Goal: Task Accomplishment & Management: Use online tool/utility

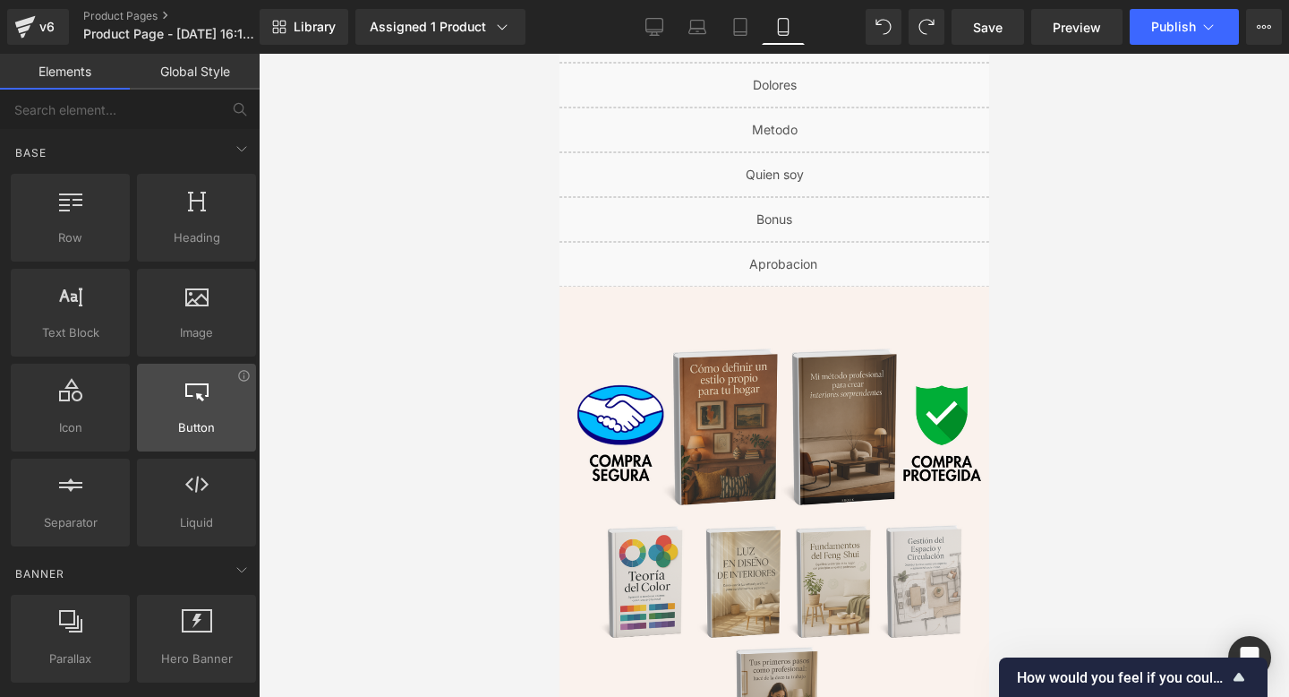
scroll to position [9766, 0]
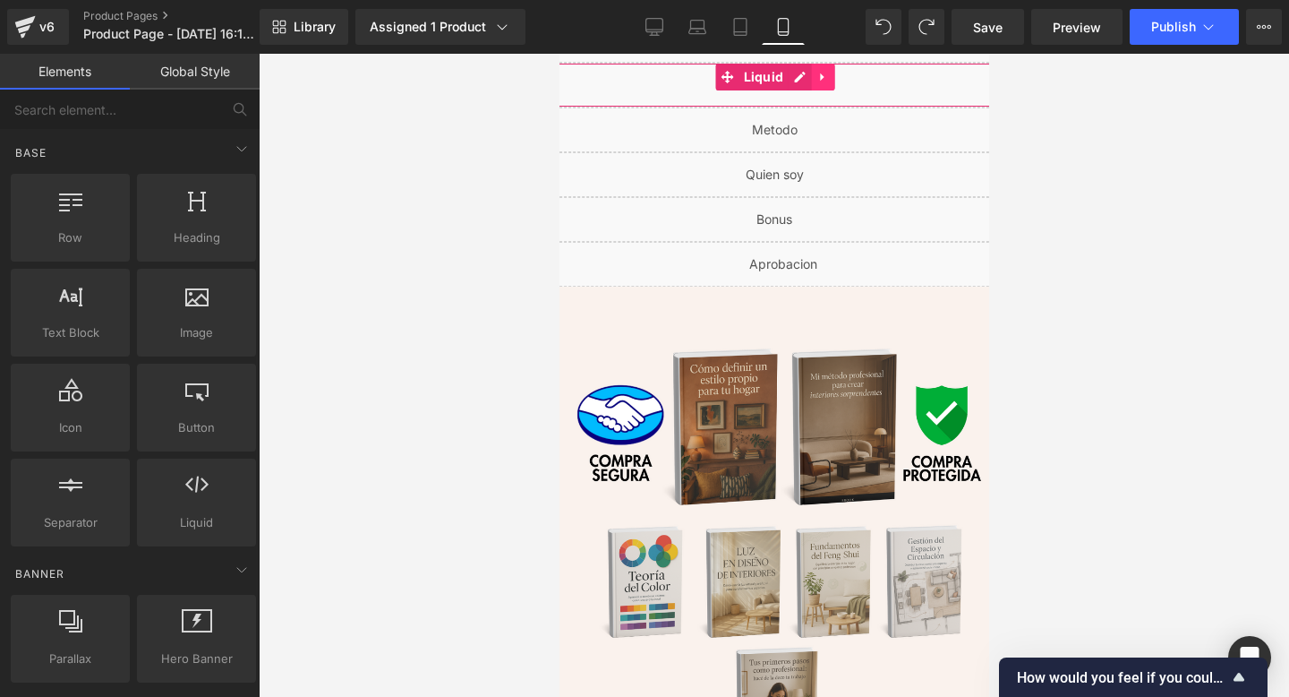
click at [818, 74] on icon at bounding box center [822, 77] width 13 height 13
click at [804, 71] on icon at bounding box center [810, 77] width 13 height 13
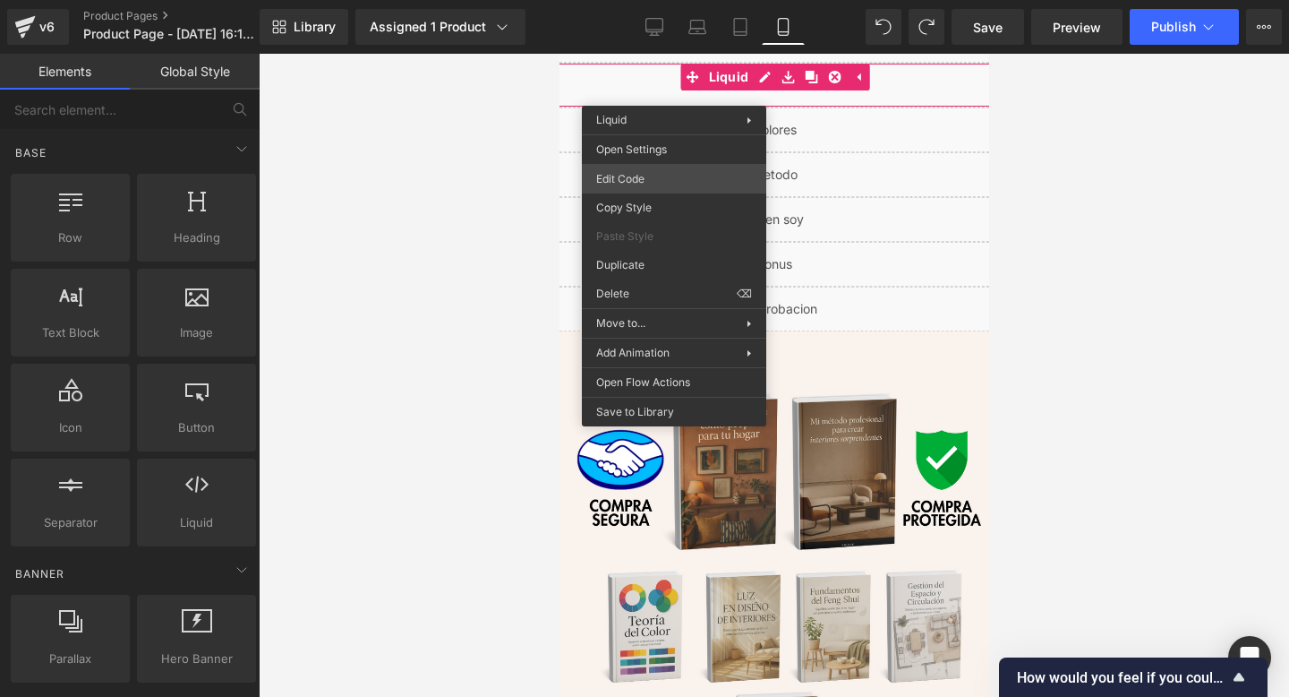
click at [654, 0] on div "Row You are previewing how the will restyle your page. You can not edit Element…" at bounding box center [644, 0] width 1289 height 0
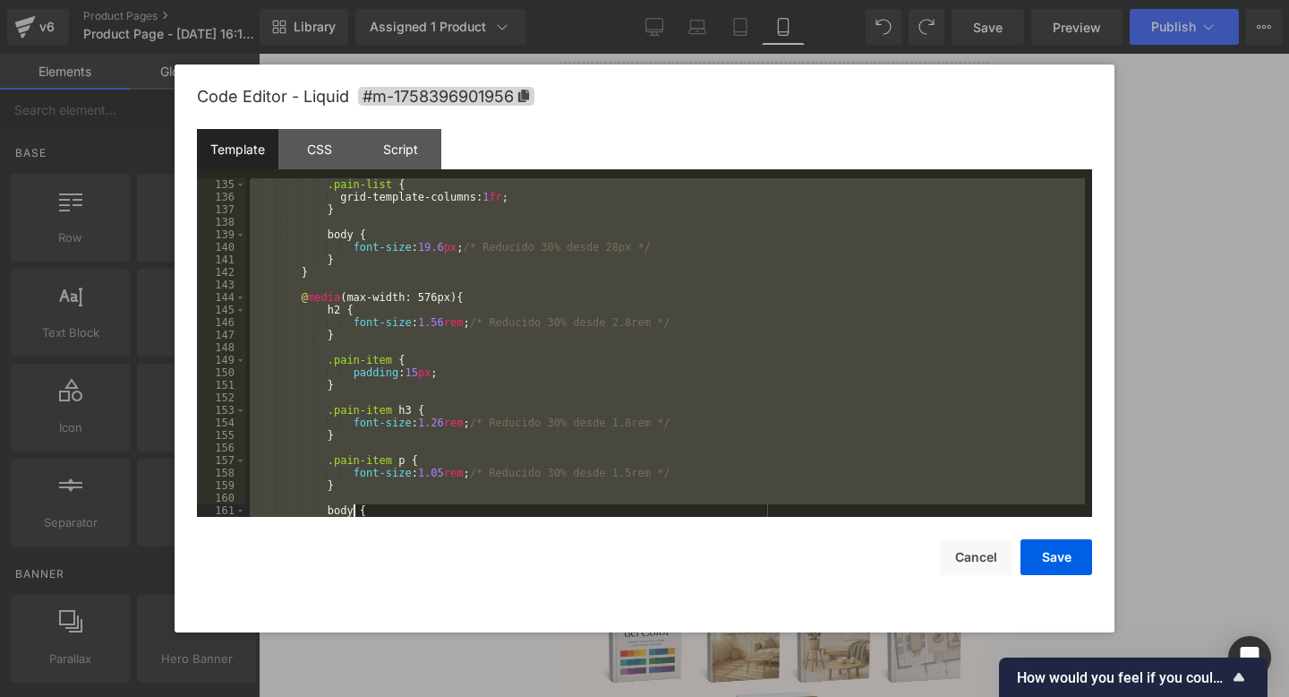
scroll to position [2206, 0]
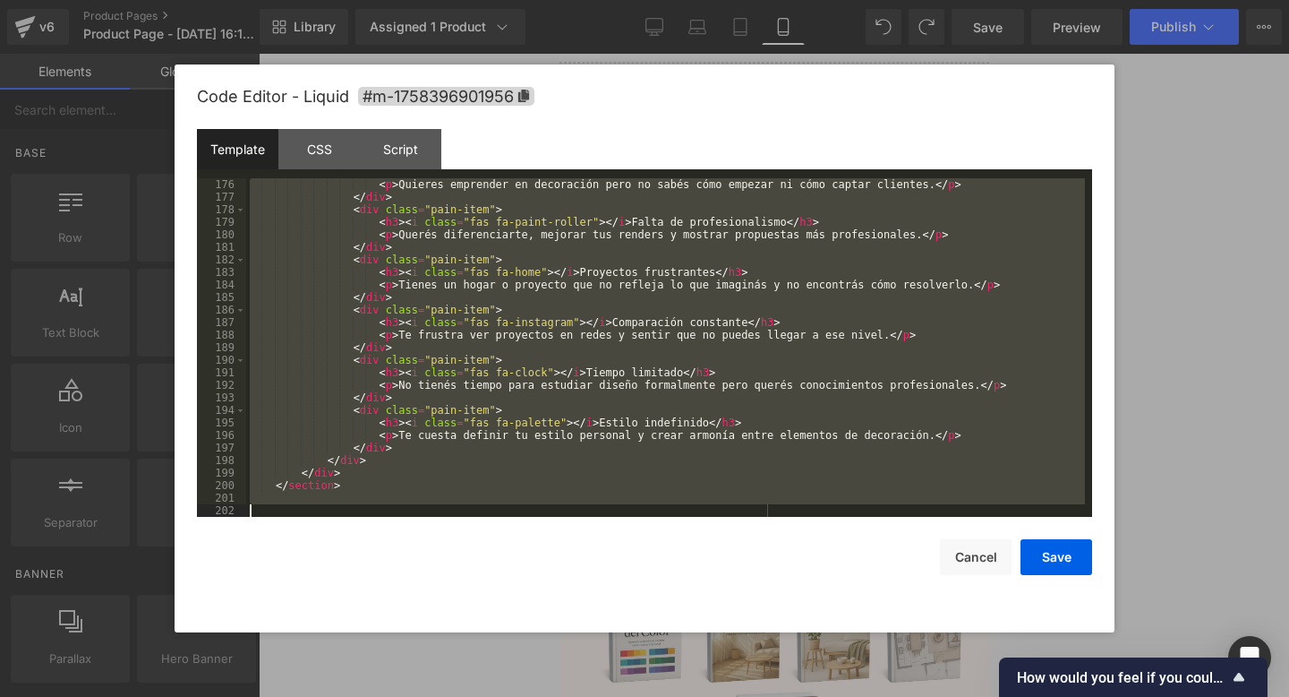
drag, startPoint x: 310, startPoint y: 194, endPoint x: 353, endPoint y: 696, distance: 503.3
click at [353, 696] on body "Row You are previewing how the will restyle your page. You can not edit Element…" at bounding box center [644, 348] width 1289 height 697
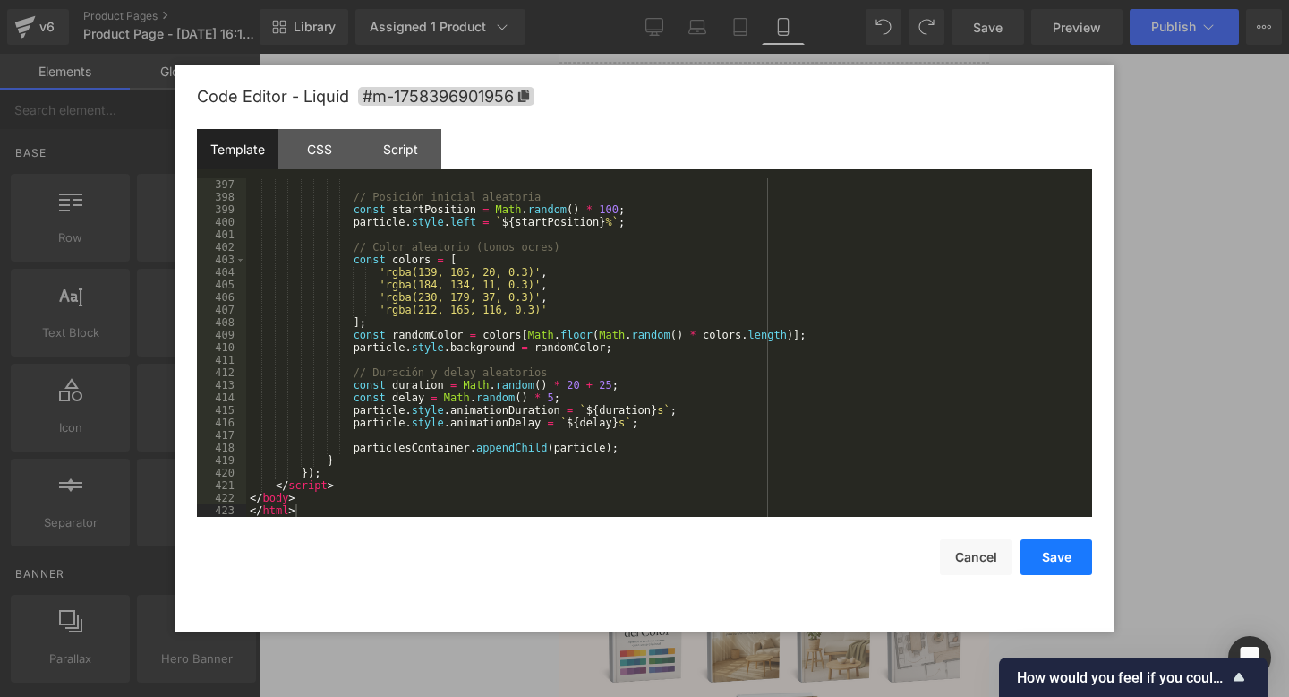
click at [1069, 548] on button "Save" at bounding box center [1057, 557] width 72 height 36
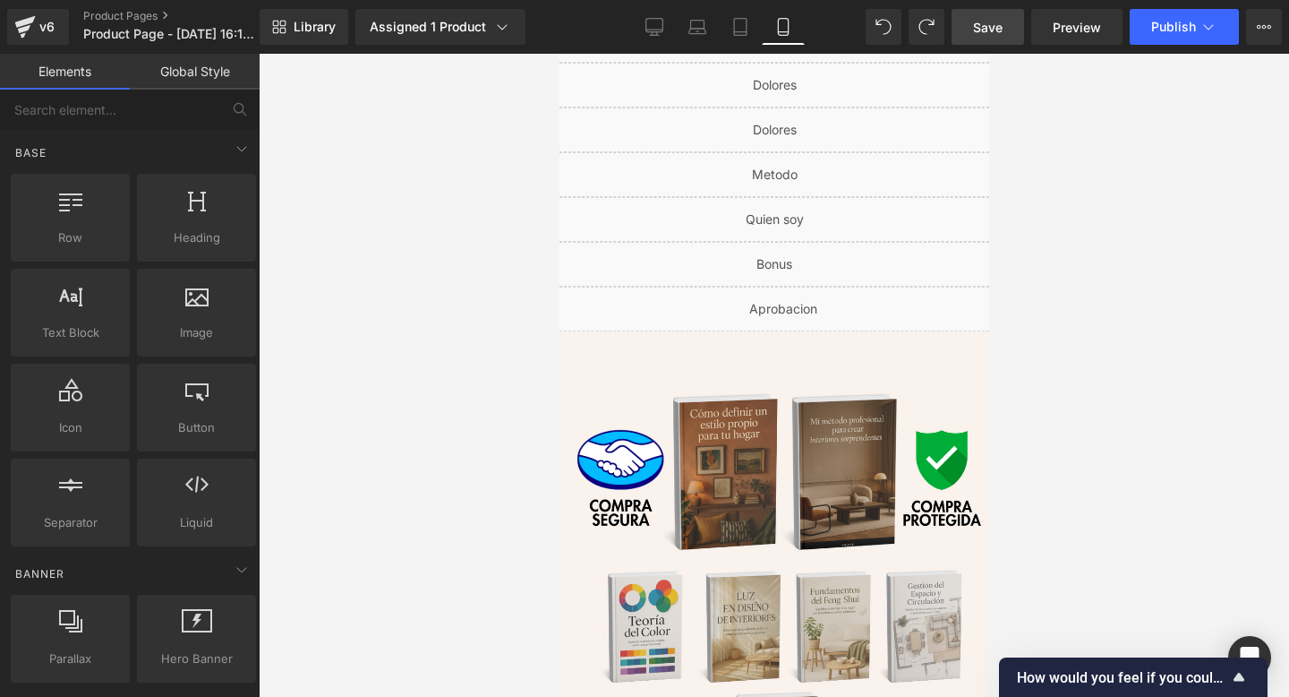
click at [1000, 28] on span "Save" at bounding box center [988, 27] width 30 height 19
click at [1011, 30] on link "Save" at bounding box center [988, 27] width 73 height 36
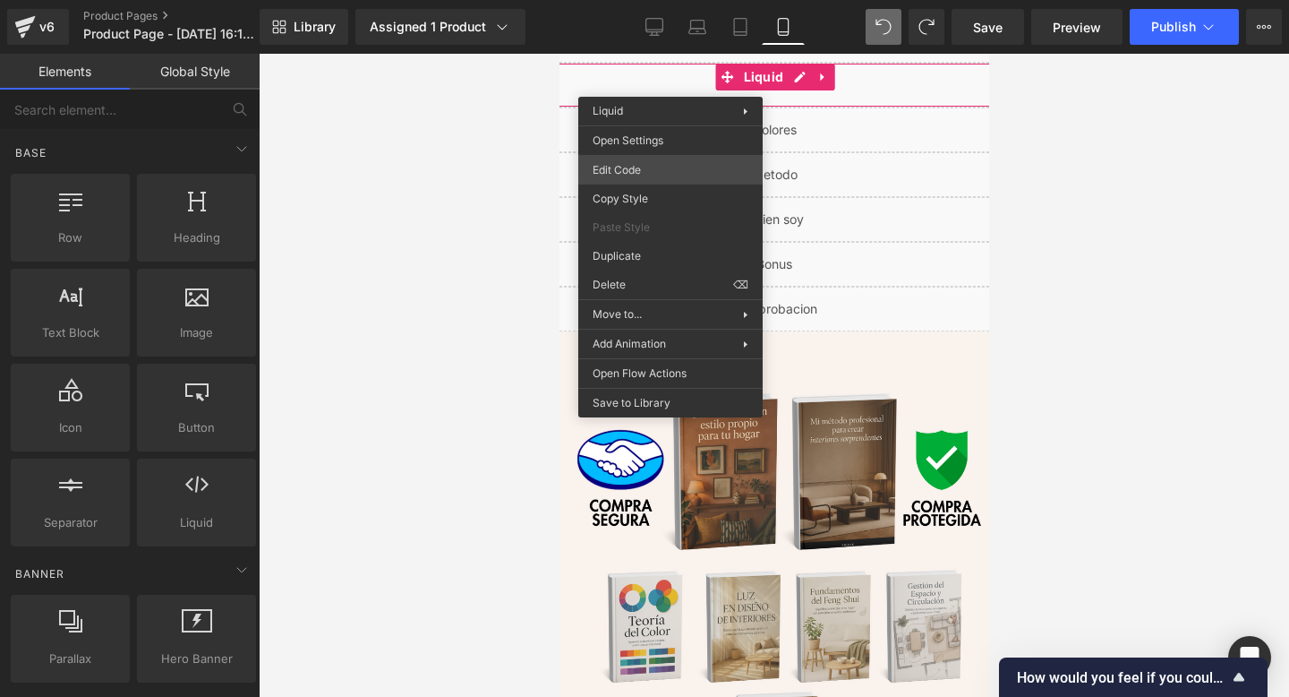
click at [647, 0] on div "Row You are previewing how the will restyle your page. You can not edit Element…" at bounding box center [644, 0] width 1289 height 0
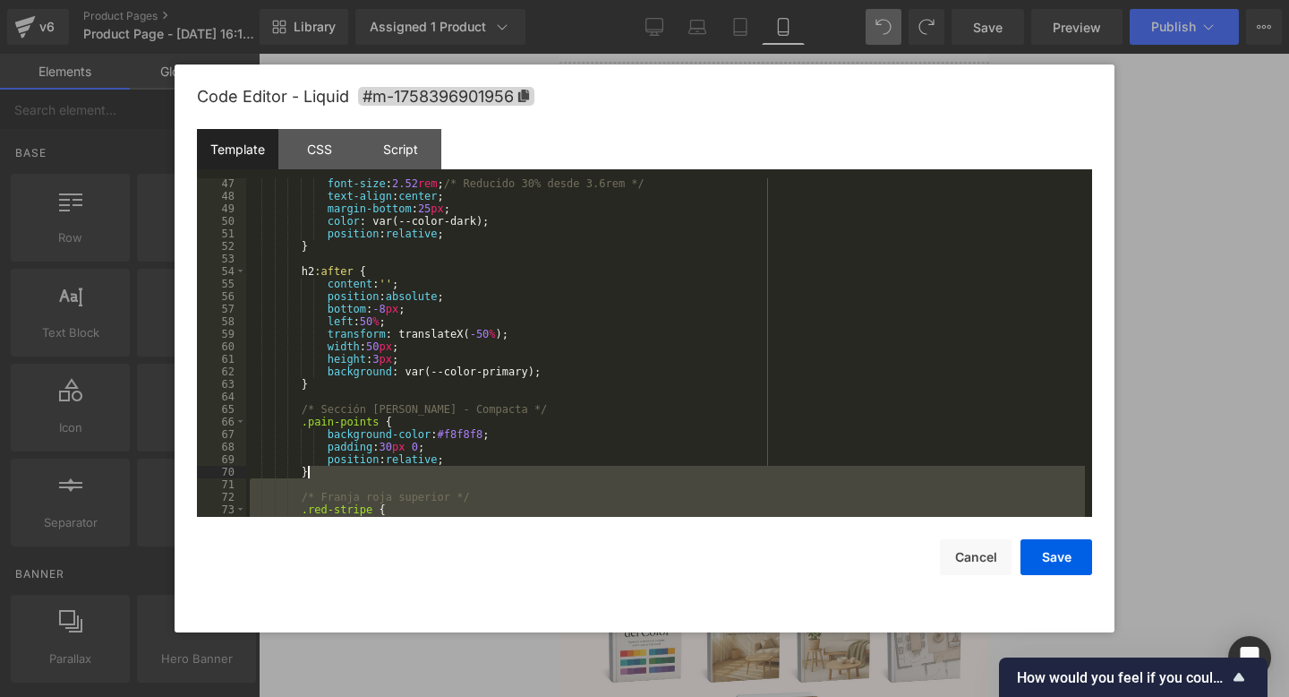
scroll to position [0, 0]
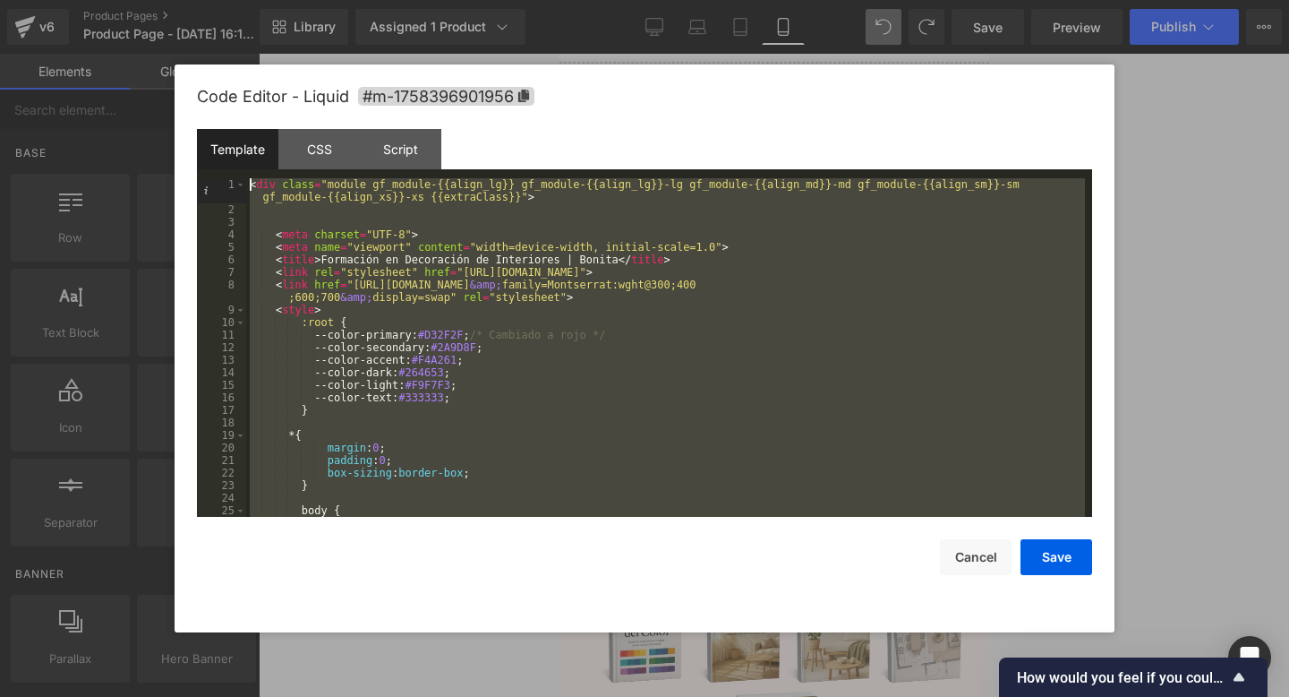
drag, startPoint x: 308, startPoint y: 512, endPoint x: 198, endPoint y: 182, distance: 348.3
click at [198, 182] on pre "1 2 3 4 5 6 7 8 9 10 11 12 13 14 15 16 17 18 19 20 21 22 23 24 25 26 < div clas…" at bounding box center [644, 347] width 895 height 338
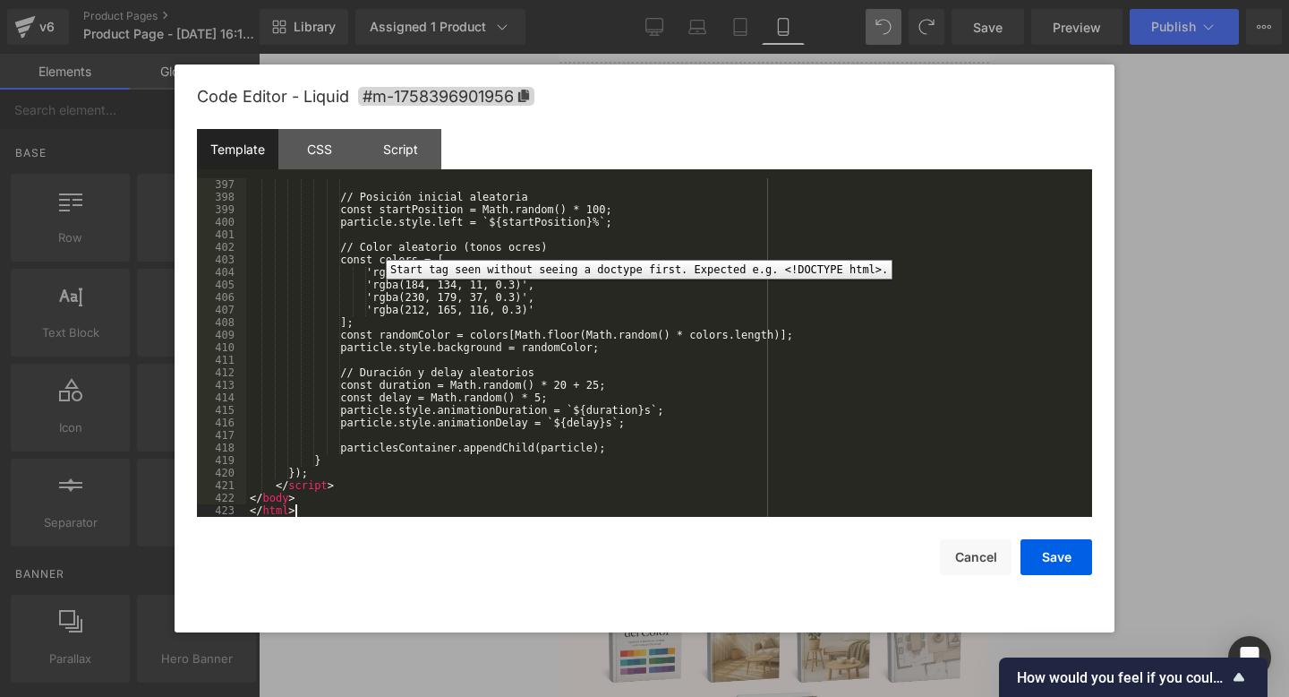
scroll to position [4977, 0]
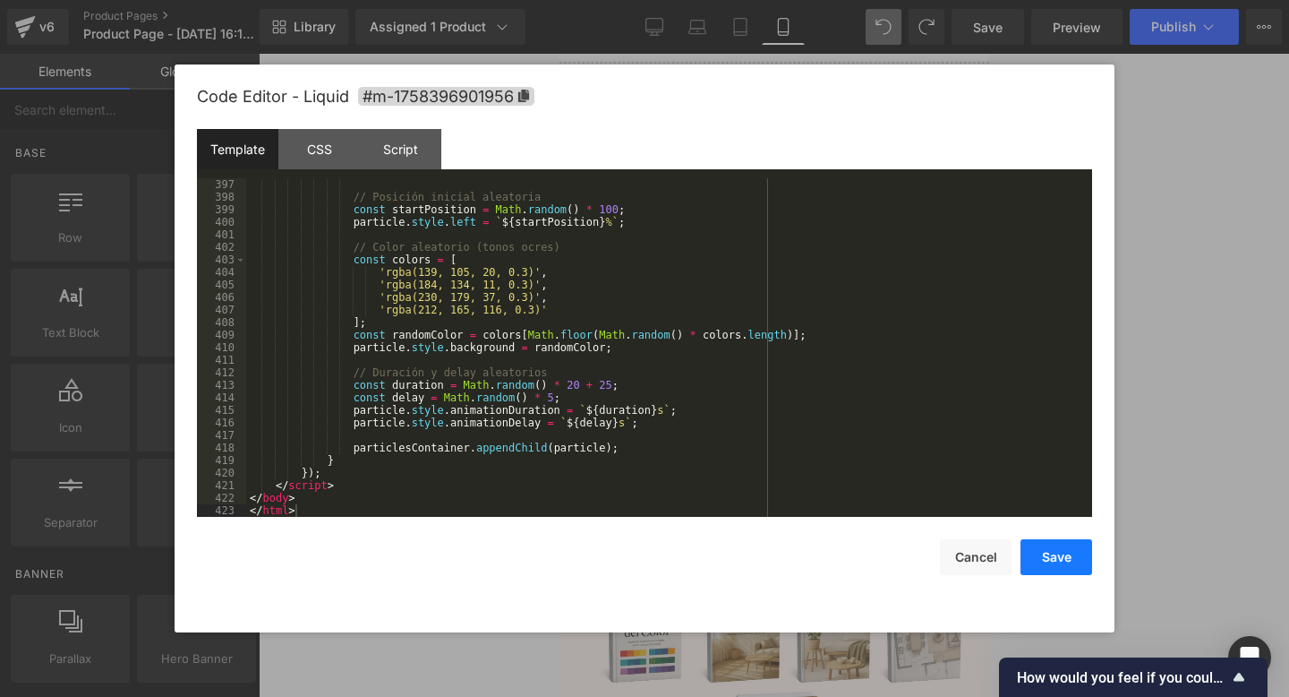
click at [1044, 559] on button "Save" at bounding box center [1057, 557] width 72 height 36
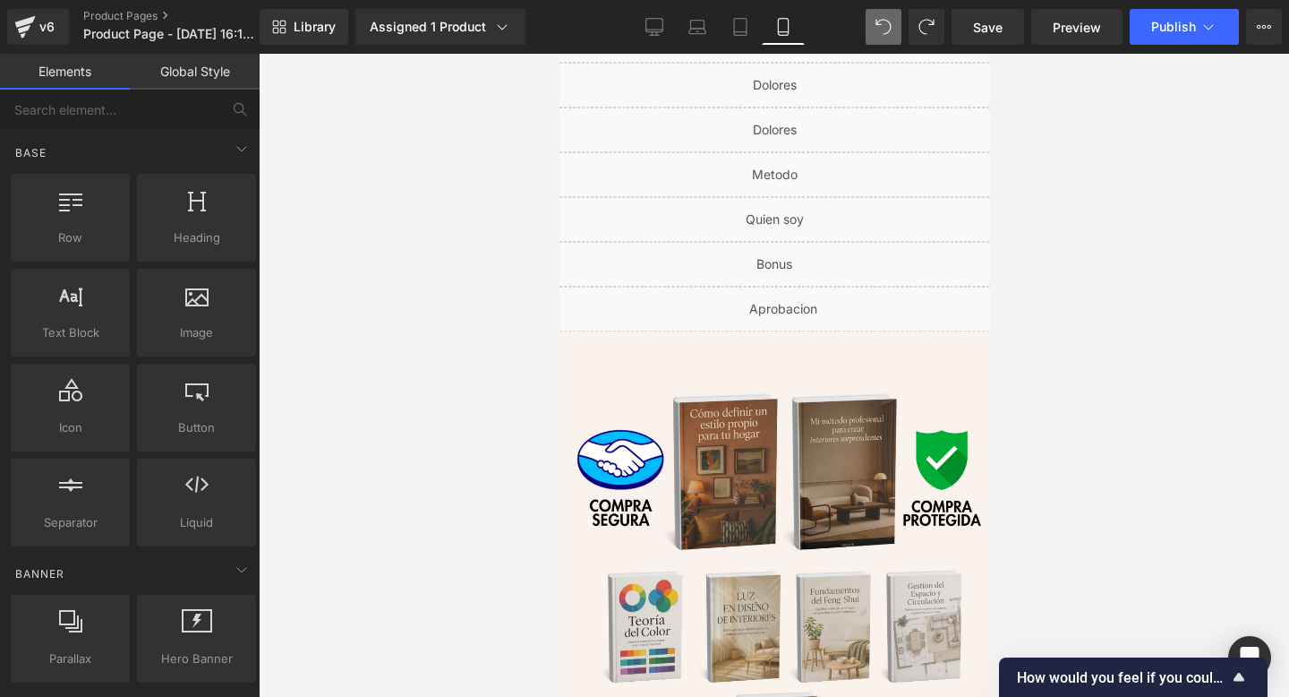
click at [992, 52] on div "Library Assigned 1 Product Product Preview Pack completo de interiorismo: Curso…" at bounding box center [775, 27] width 1030 height 54
click at [998, 16] on link "Save" at bounding box center [988, 27] width 73 height 36
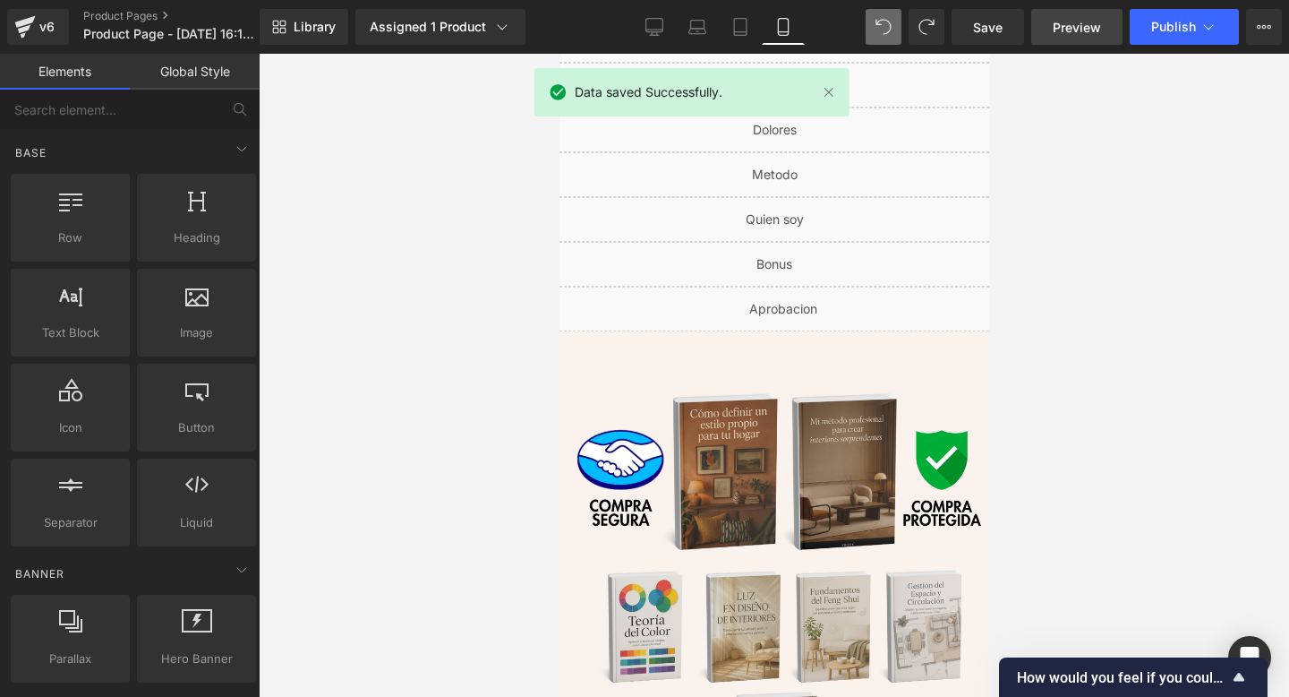
click at [1086, 37] on link "Preview" at bounding box center [1077, 27] width 91 height 36
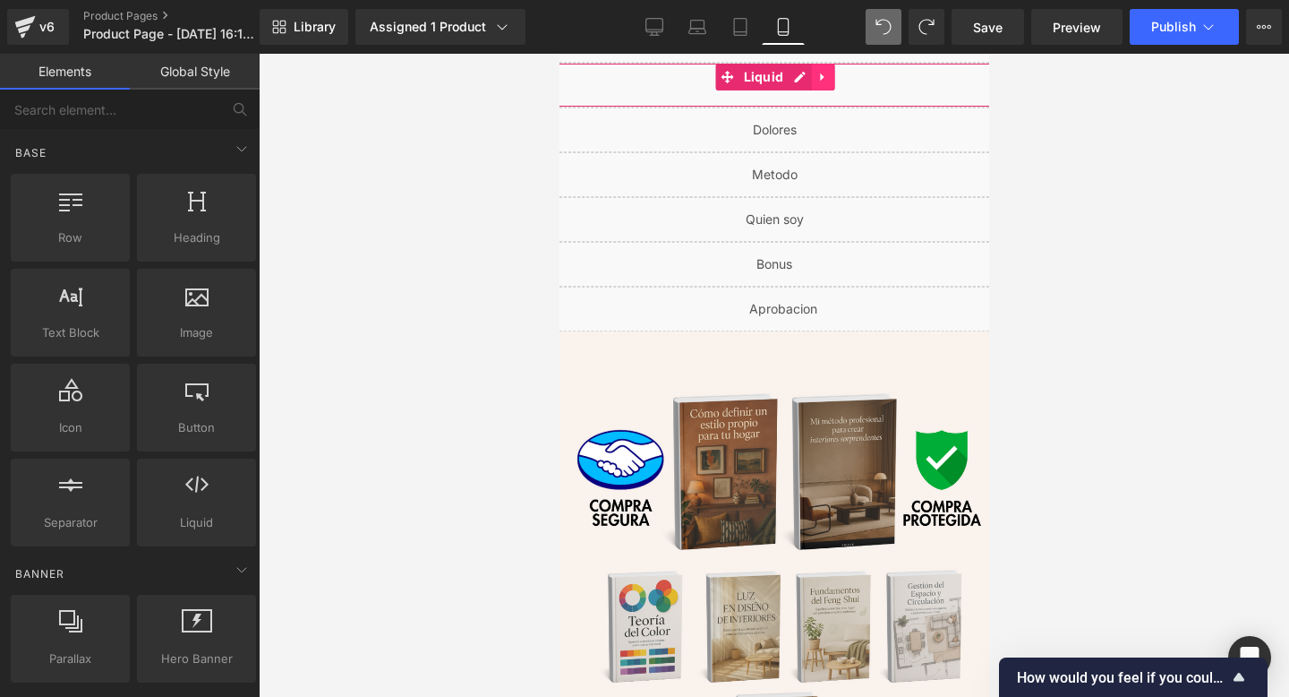
click at [817, 81] on icon at bounding box center [822, 77] width 13 height 13
click at [827, 73] on icon at bounding box center [833, 77] width 13 height 13
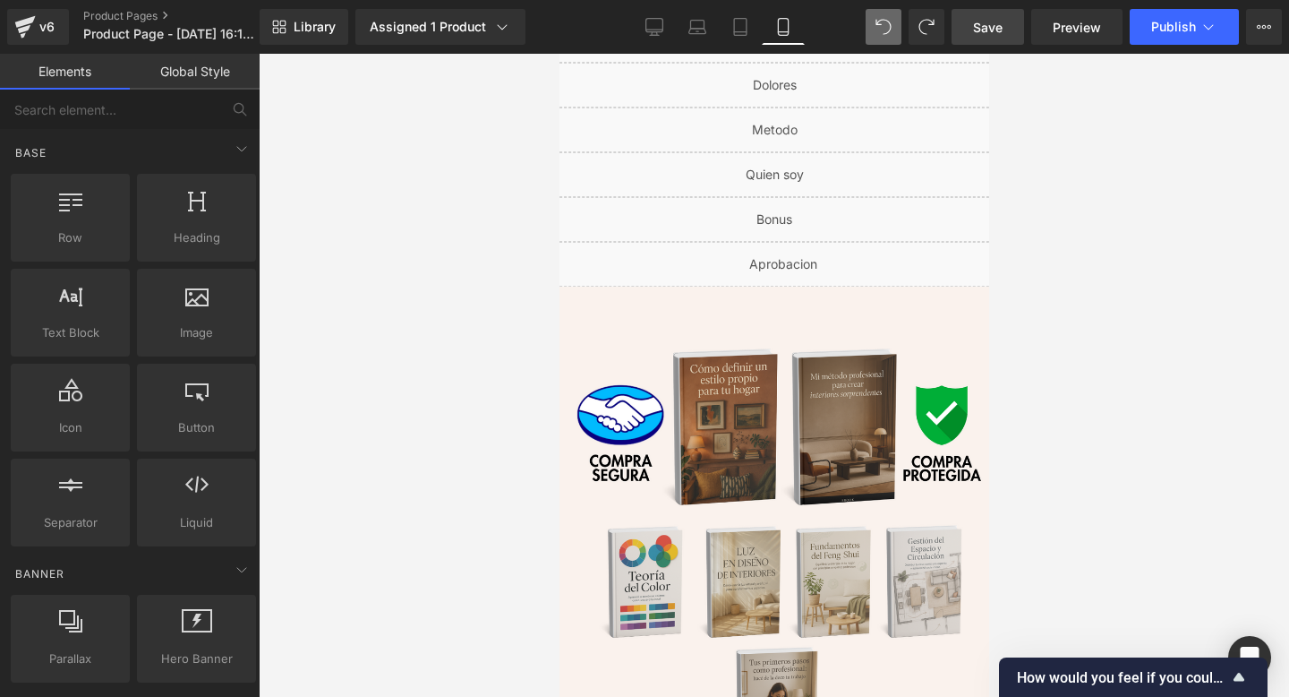
click at [980, 32] on span "Save" at bounding box center [988, 27] width 30 height 19
click at [1082, 27] on span "Preview" at bounding box center [1077, 27] width 48 height 19
click at [1043, 35] on link "Preview" at bounding box center [1077, 27] width 91 height 36
click at [1056, 52] on div "Library Assigned 1 Product Product Preview Pack completo de interiorismo: Curso…" at bounding box center [775, 27] width 1030 height 54
click at [1060, 33] on span "Preview" at bounding box center [1077, 27] width 48 height 19
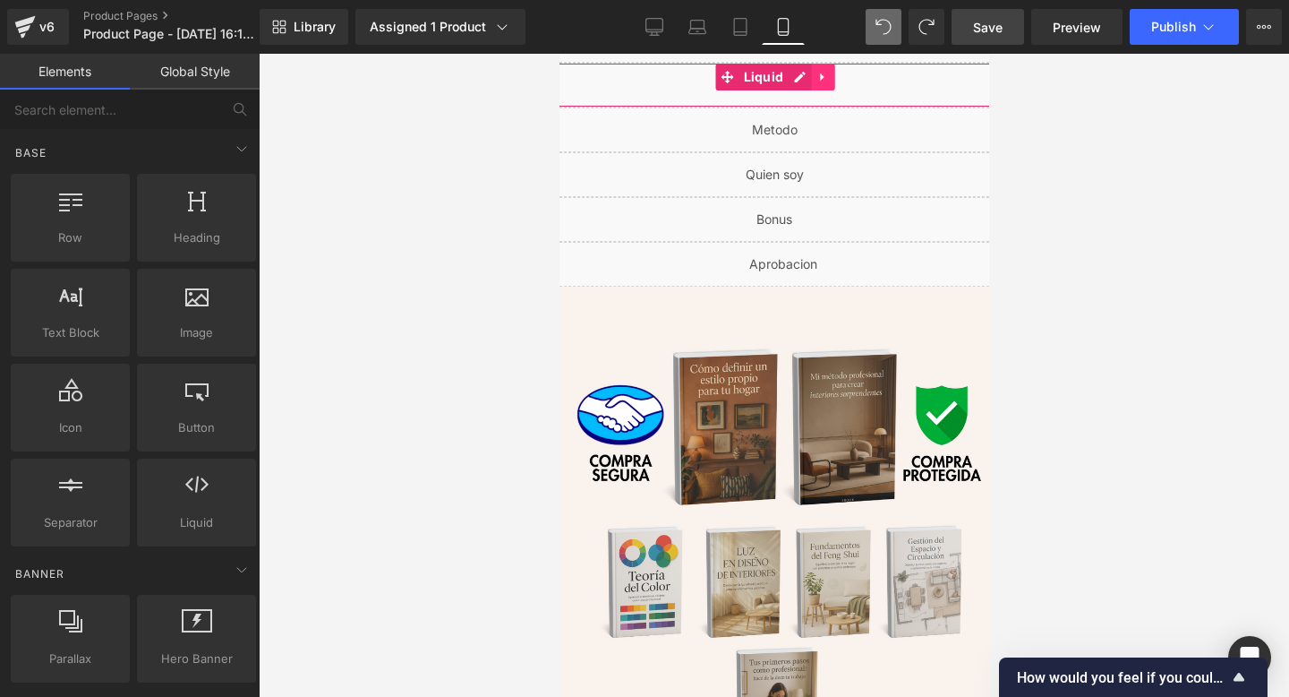
click at [822, 84] on link at bounding box center [821, 77] width 23 height 27
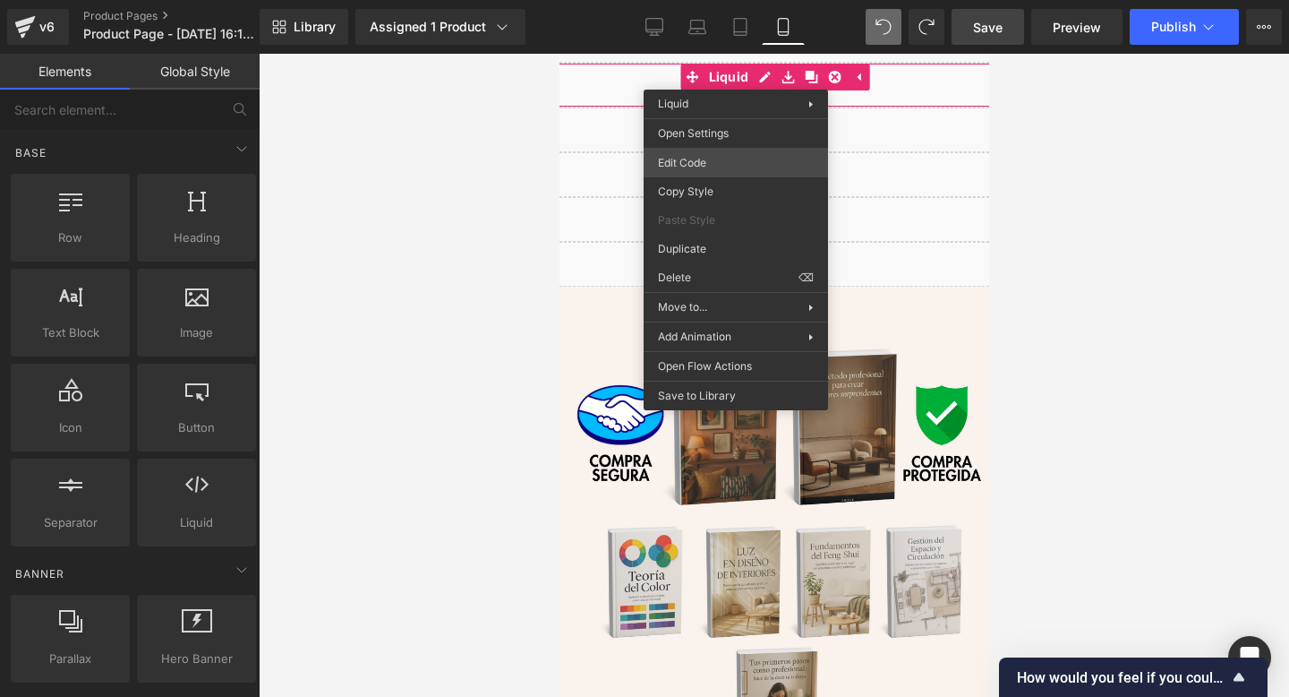
click at [693, 0] on div "Row You are previewing how the will restyle your page. You can not edit Element…" at bounding box center [644, 0] width 1289 height 0
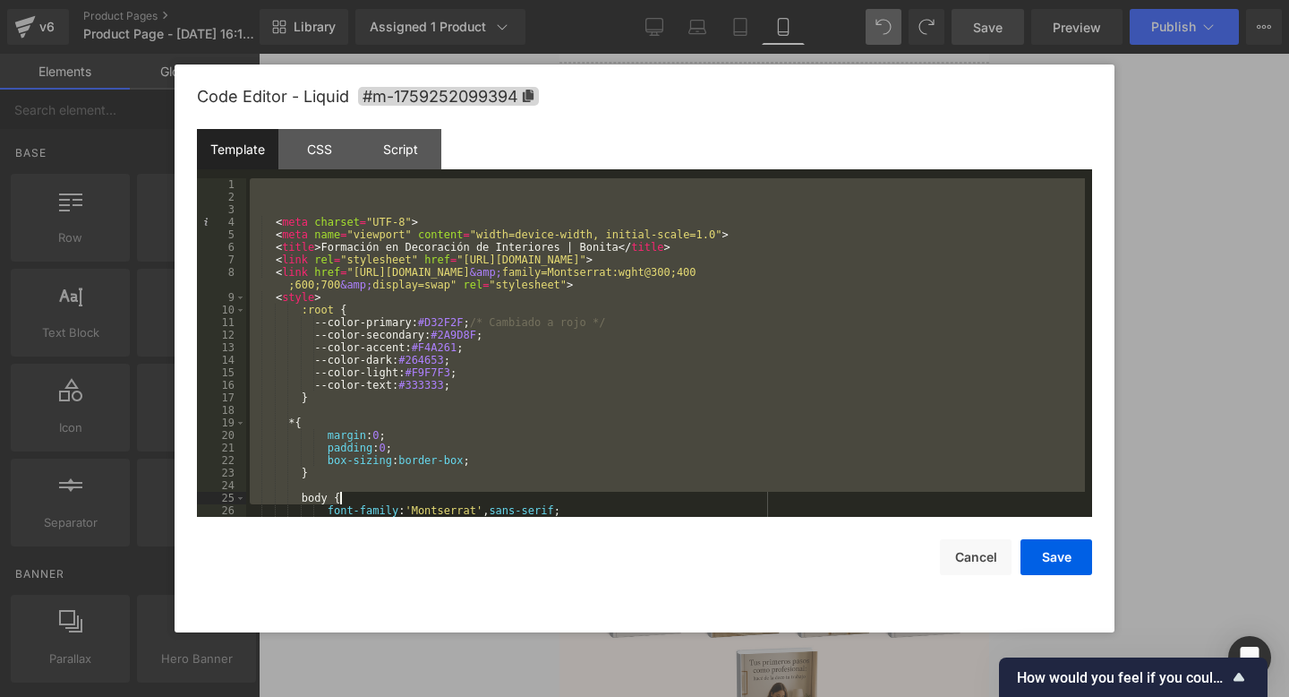
drag, startPoint x: 343, startPoint y: 186, endPoint x: 876, endPoint y: 415, distance: 580.0
click at [642, 394] on div "< meta charset = "UTF-8" > < meta name = "viewport" content = "width=device-wid…" at bounding box center [665, 360] width 839 height 364
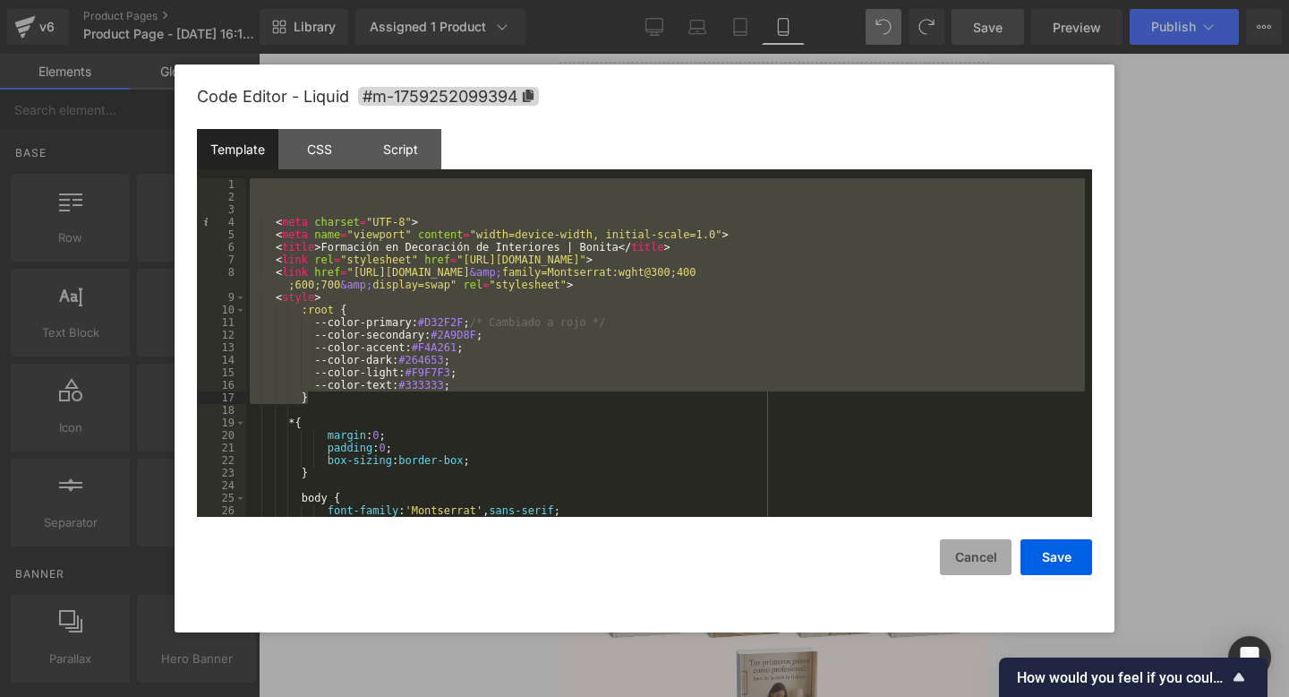
click at [985, 560] on button "Cancel" at bounding box center [976, 557] width 72 height 36
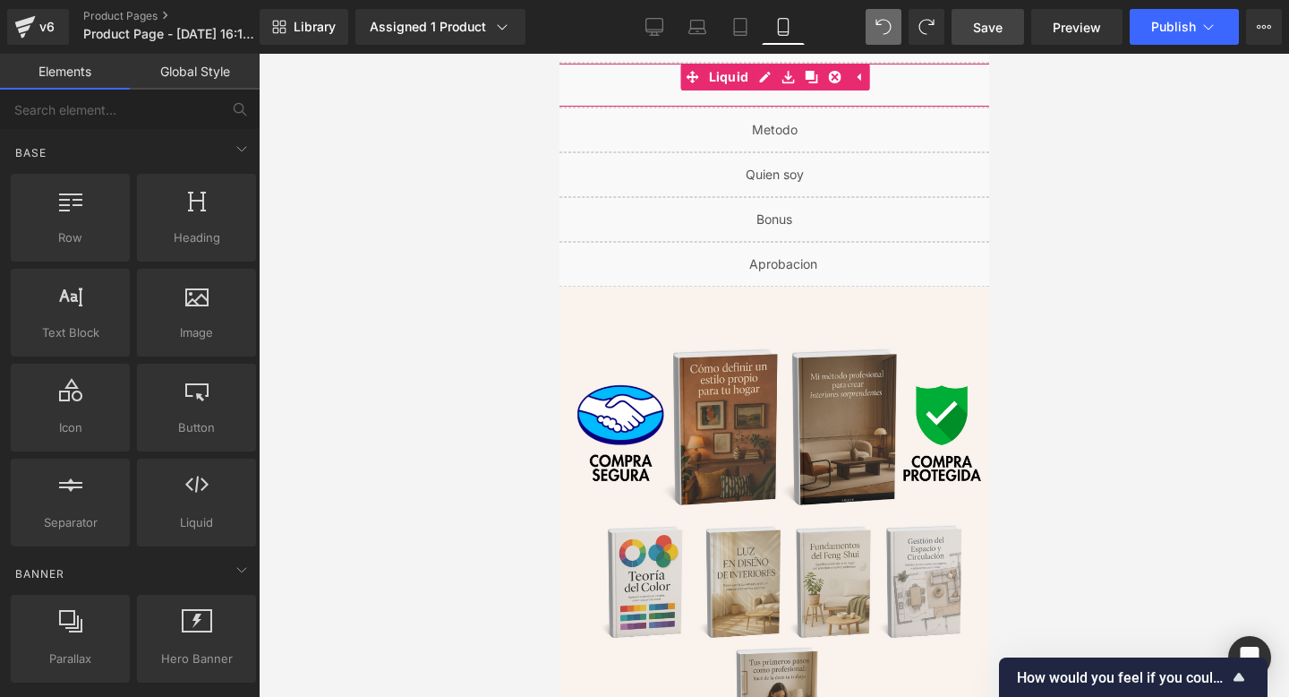
click at [826, 97] on div "Liquid" at bounding box center [774, 85] width 484 height 45
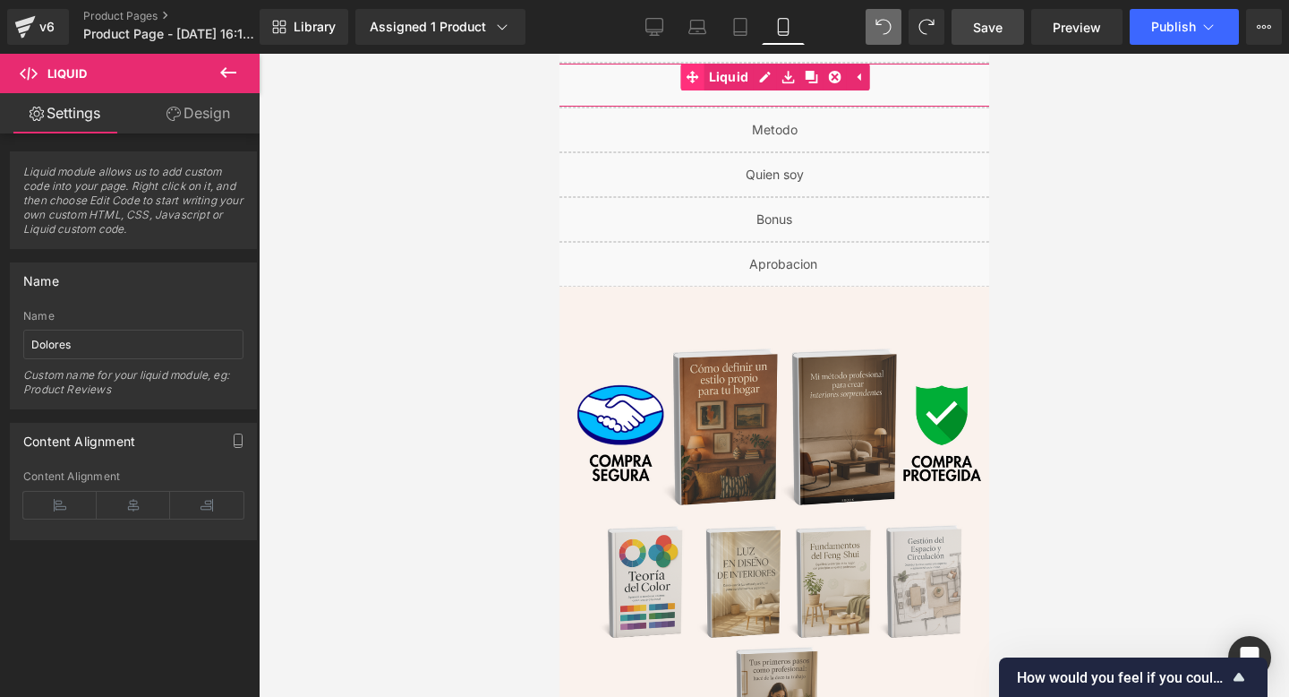
click at [724, 77] on link "Liquid" at bounding box center [717, 77] width 73 height 27
click at [807, 78] on div "Liquid" at bounding box center [774, 85] width 484 height 45
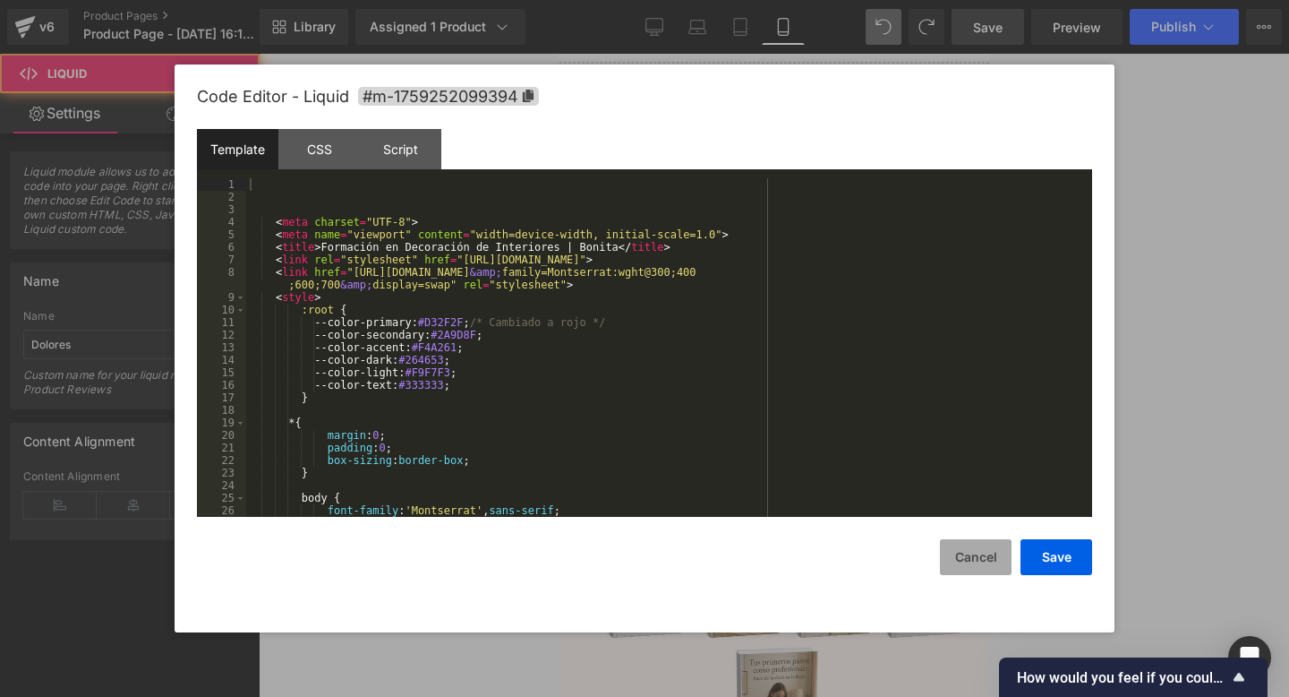
click at [980, 541] on button "Cancel" at bounding box center [976, 557] width 72 height 36
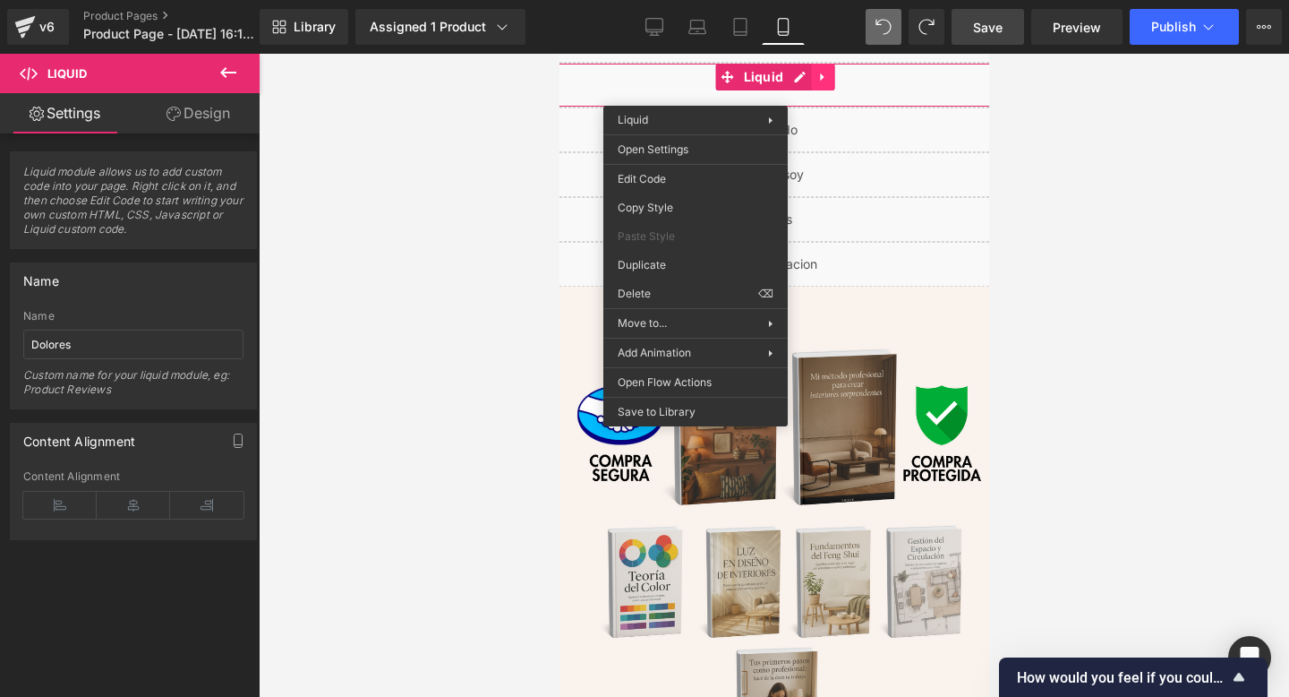
click at [814, 78] on div "Liquid" at bounding box center [774, 85] width 484 height 45
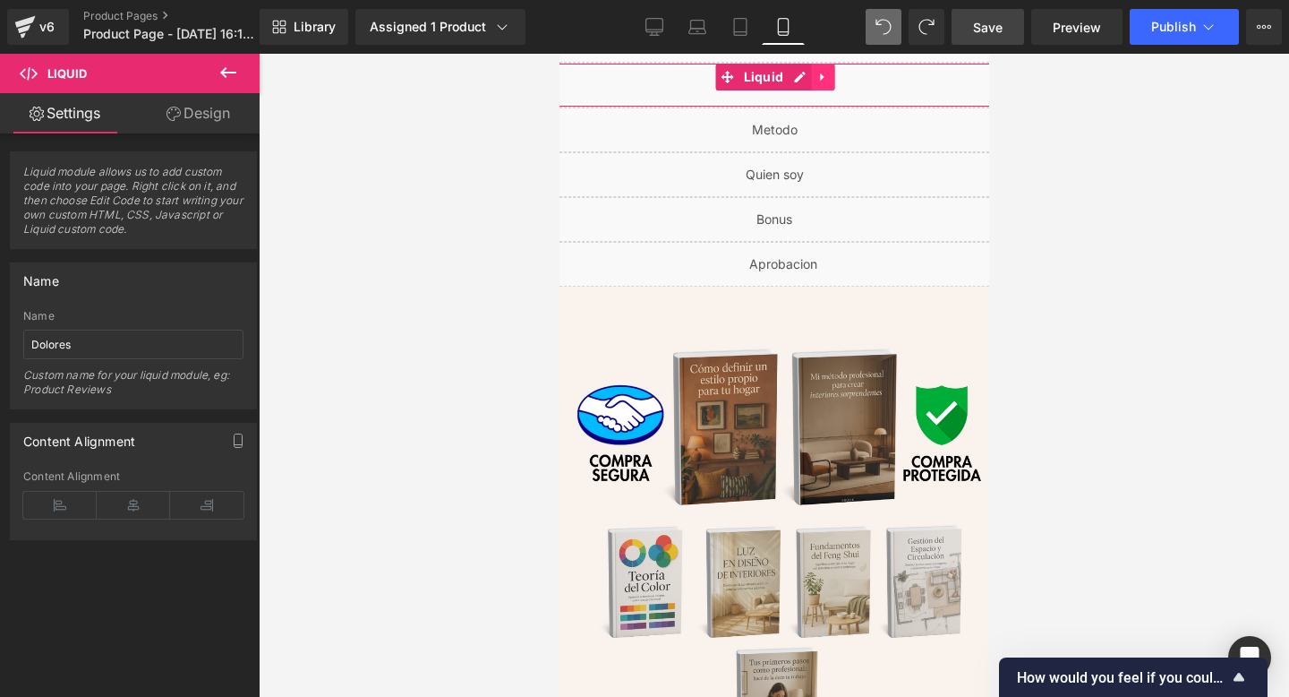
click at [811, 78] on div "Liquid" at bounding box center [774, 85] width 484 height 45
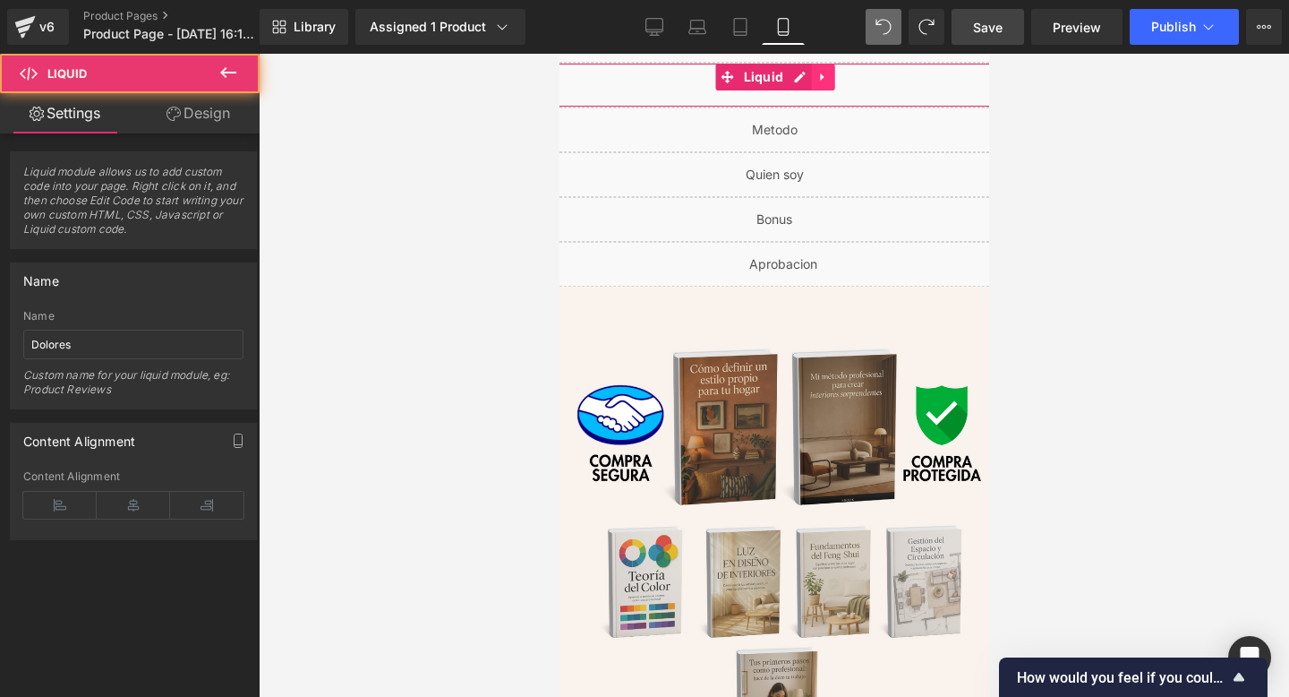
click at [816, 78] on icon at bounding box center [822, 77] width 13 height 13
drag, startPoint x: 724, startPoint y: 73, endPoint x: 917, endPoint y: 229, distance: 248.9
click at [682, 0] on div "Liquid You are previewing how the will restyle your page. You can not edit Elem…" at bounding box center [644, 0] width 1289 height 0
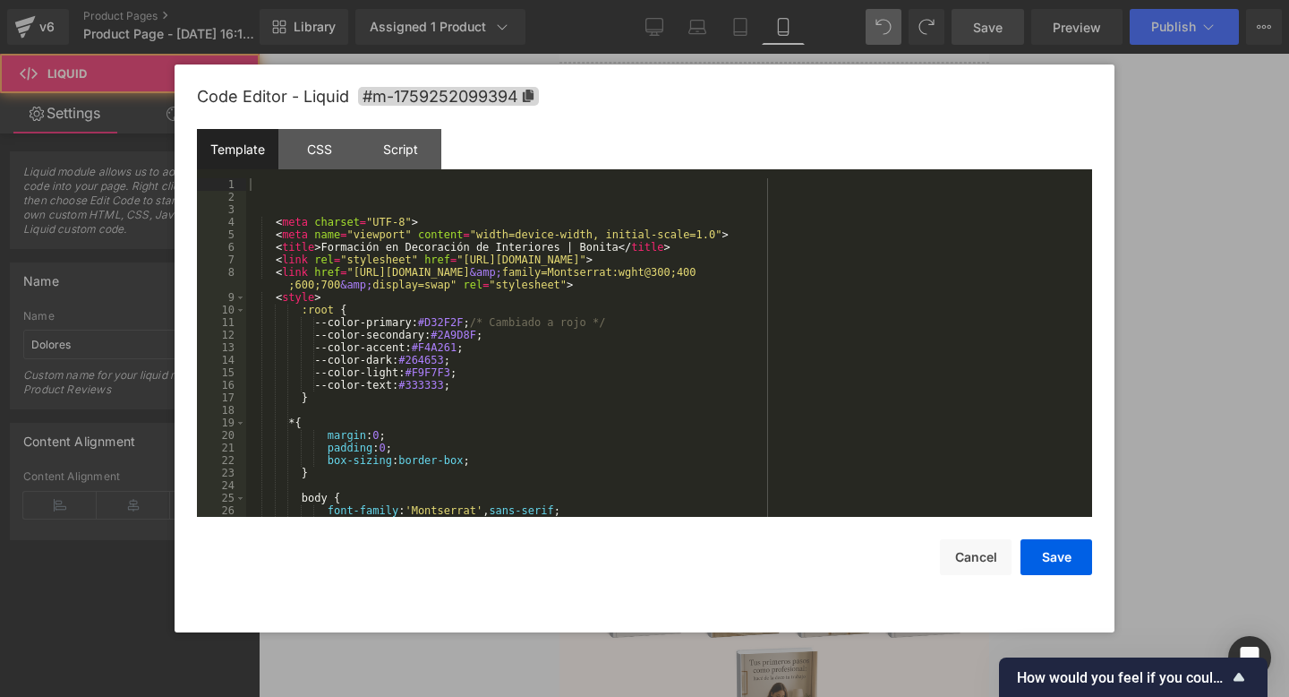
drag, startPoint x: 165, startPoint y: 23, endPoint x: 353, endPoint y: 188, distance: 250.0
click at [357, 183] on div "Template CSS Script Data 1 2 3 4 5 6 7 8 9 10 11 12 13 14 15 16 17 18 19 20 21 …" at bounding box center [644, 323] width 895 height 388
drag, startPoint x: 353, startPoint y: 188, endPoint x: 432, endPoint y: 477, distance: 299.8
click at [527, 696] on body "Liquid You are previewing how the will restyle your page. You can not edit Elem…" at bounding box center [644, 348] width 1289 height 697
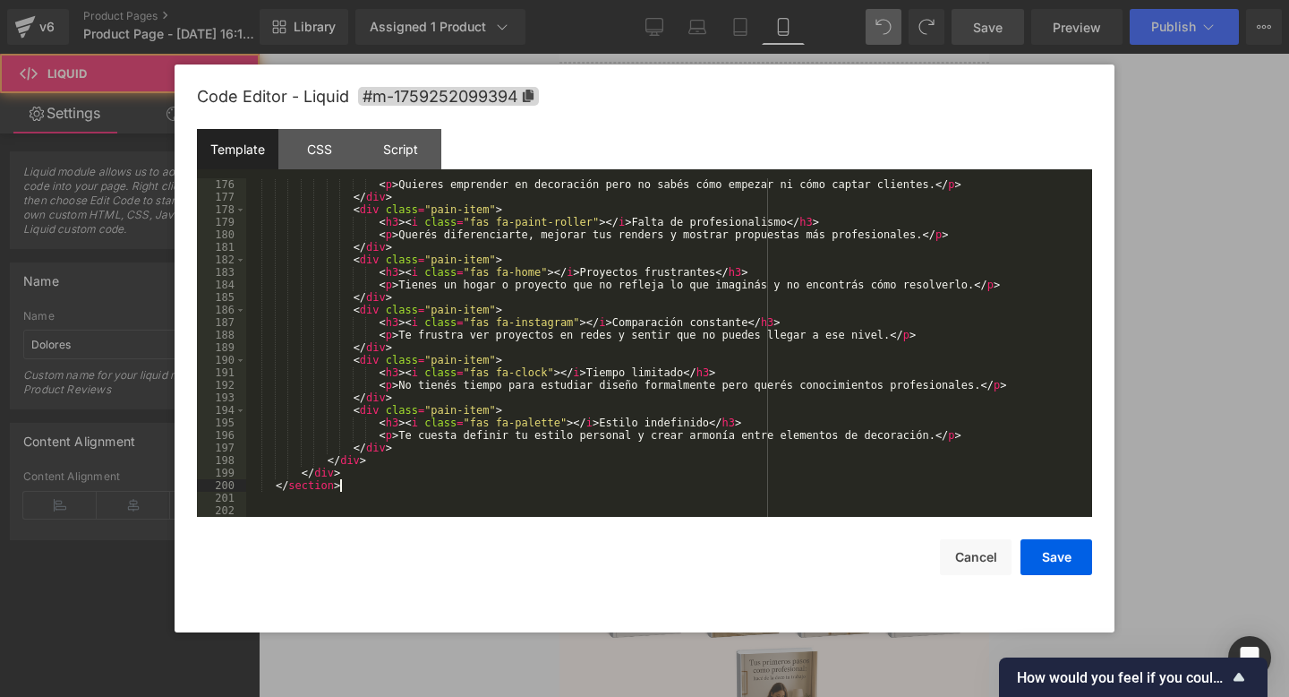
drag, startPoint x: 419, startPoint y: 484, endPoint x: 349, endPoint y: 519, distance: 78.1
click at [343, 528] on div "Code Editor - Liquid #m-1759252099394 Template CSS Script Data 176 177 178 179 …" at bounding box center [644, 348] width 895 height 568
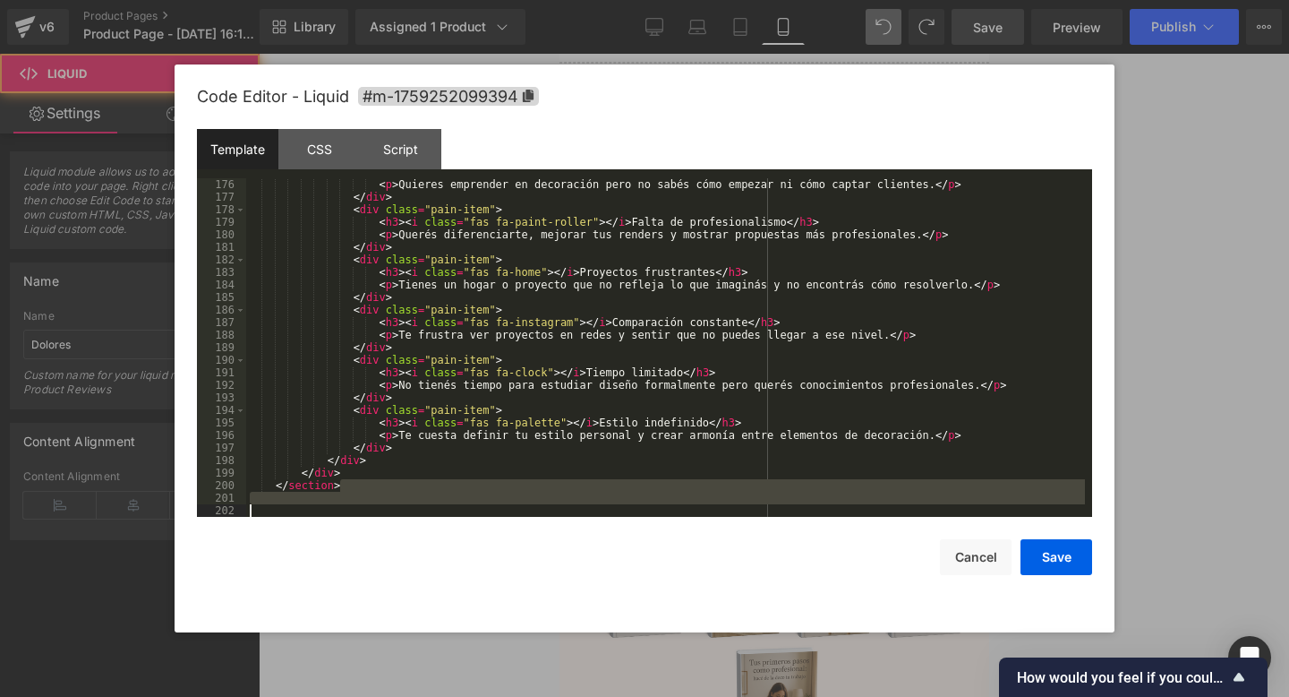
click at [359, 499] on div "< p > Quieres emprender en decoración pero no sabés cómo empezar ni cómo captar…" at bounding box center [665, 360] width 839 height 364
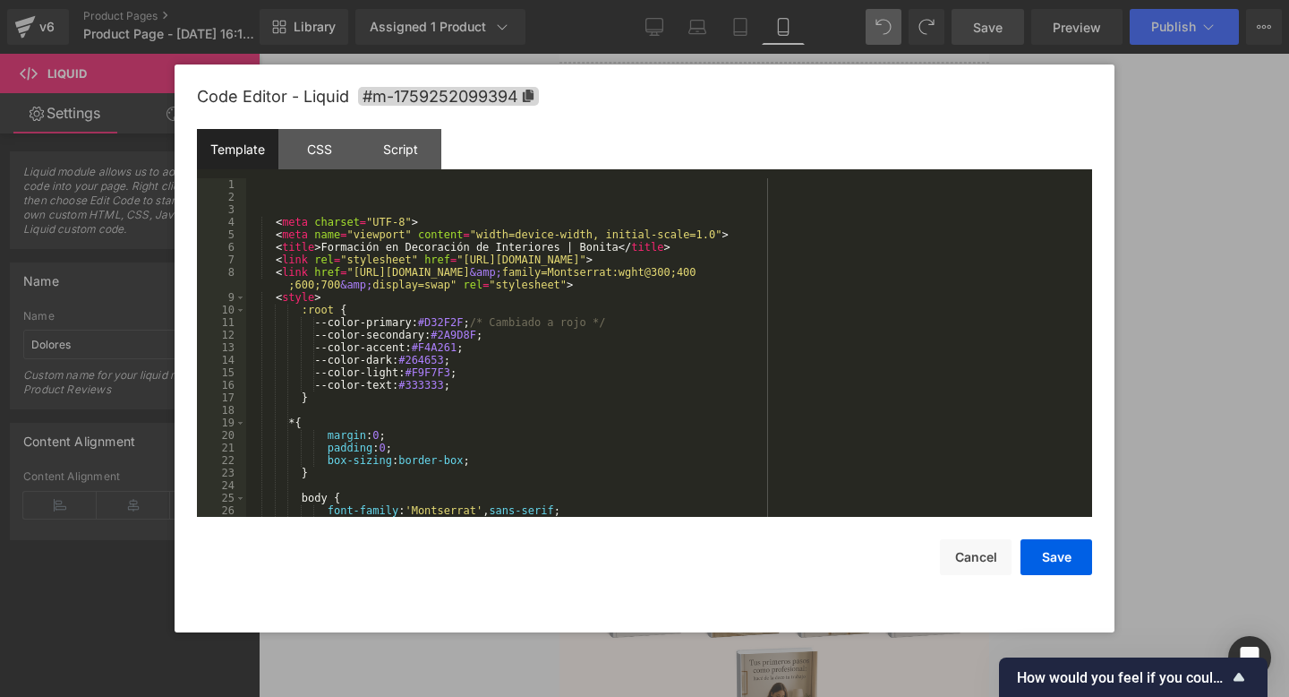
drag, startPoint x: 359, startPoint y: 499, endPoint x: 286, endPoint y: 200, distance: 308.0
click at [286, 200] on div "< meta charset = "UTF-8" > < meta name = "viewport" content = "width=device-wid…" at bounding box center [665, 360] width 839 height 364
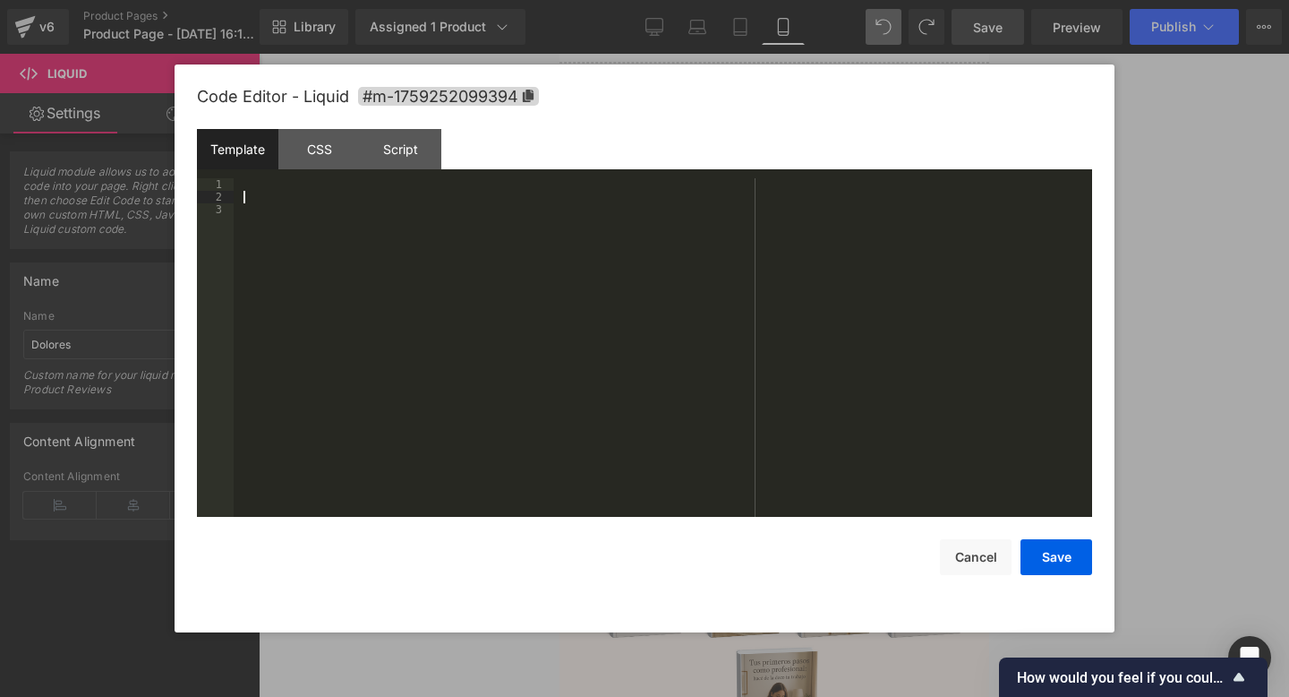
click at [319, 323] on div at bounding box center [663, 360] width 859 height 364
drag, startPoint x: 998, startPoint y: 559, endPoint x: 137, endPoint y: 60, distance: 994.6
click at [998, 559] on button "Cancel" at bounding box center [976, 557] width 72 height 36
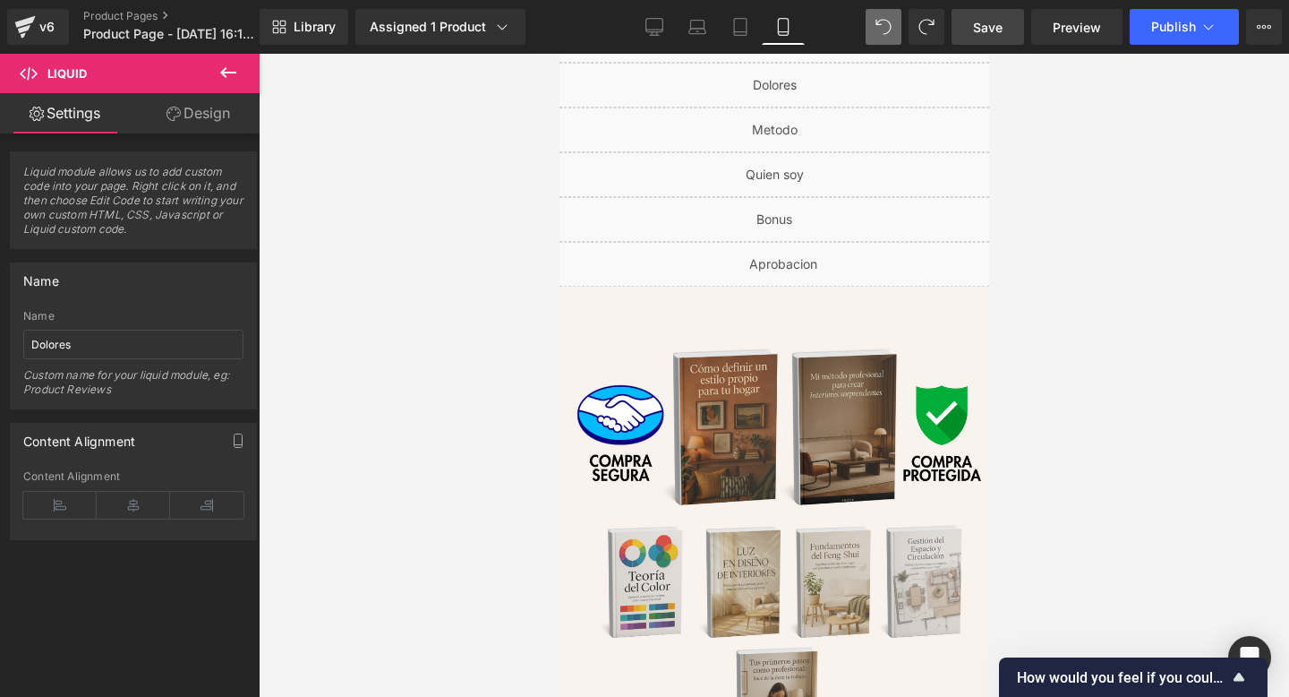
click at [683, 92] on div "Liquid" at bounding box center [774, 85] width 484 height 45
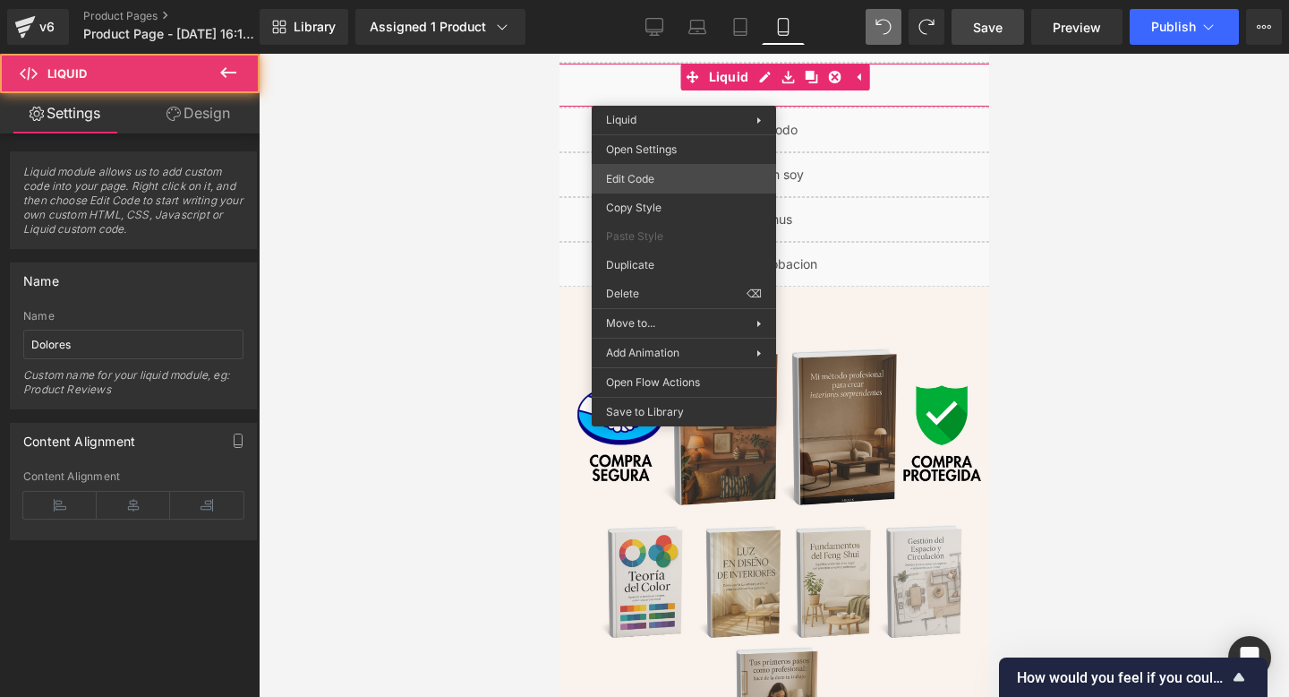
click at [648, 0] on div "Liquid You are previewing how the will restyle your page. You can not edit Elem…" at bounding box center [644, 0] width 1289 height 0
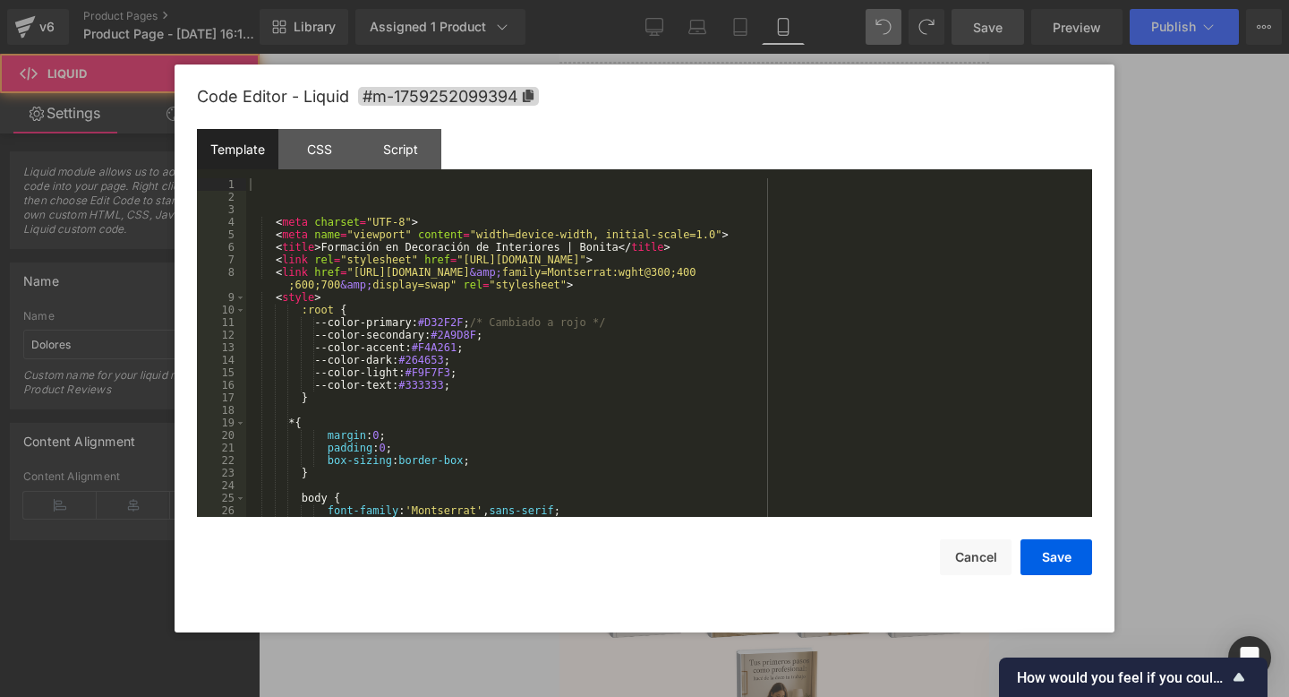
click at [330, 167] on div "CSS" at bounding box center [318, 149] width 81 height 40
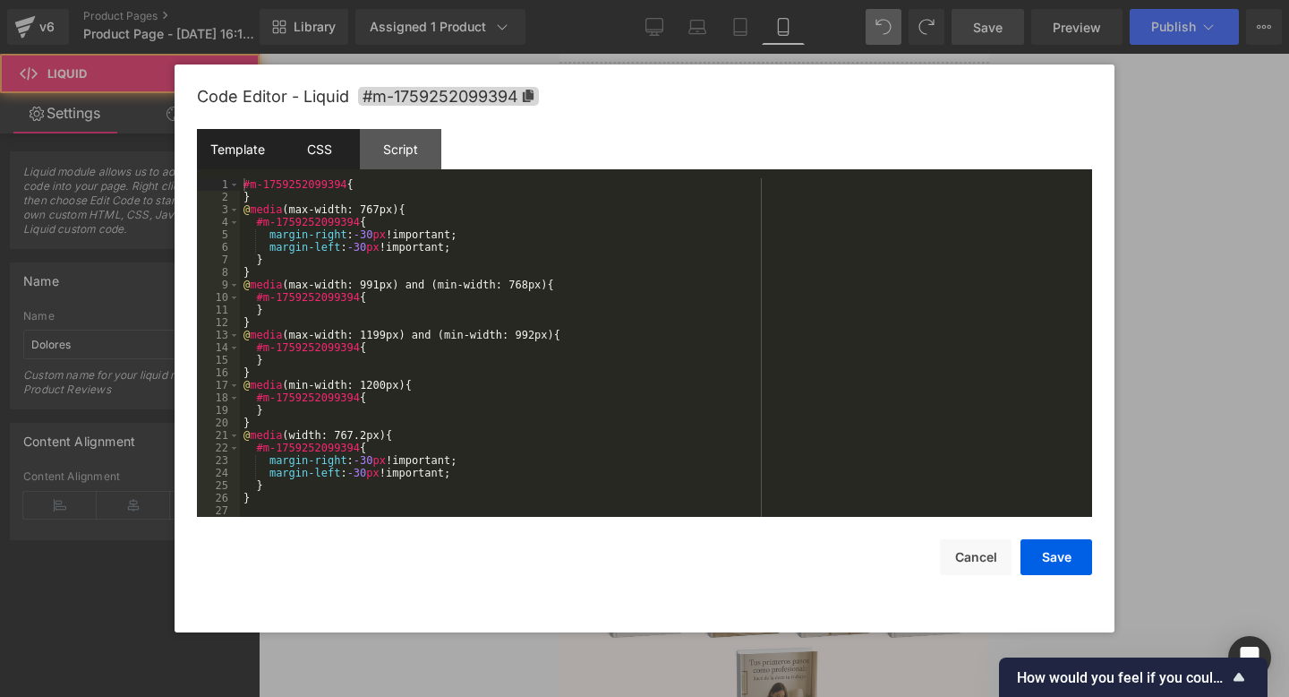
click at [256, 153] on div "Template" at bounding box center [237, 149] width 81 height 40
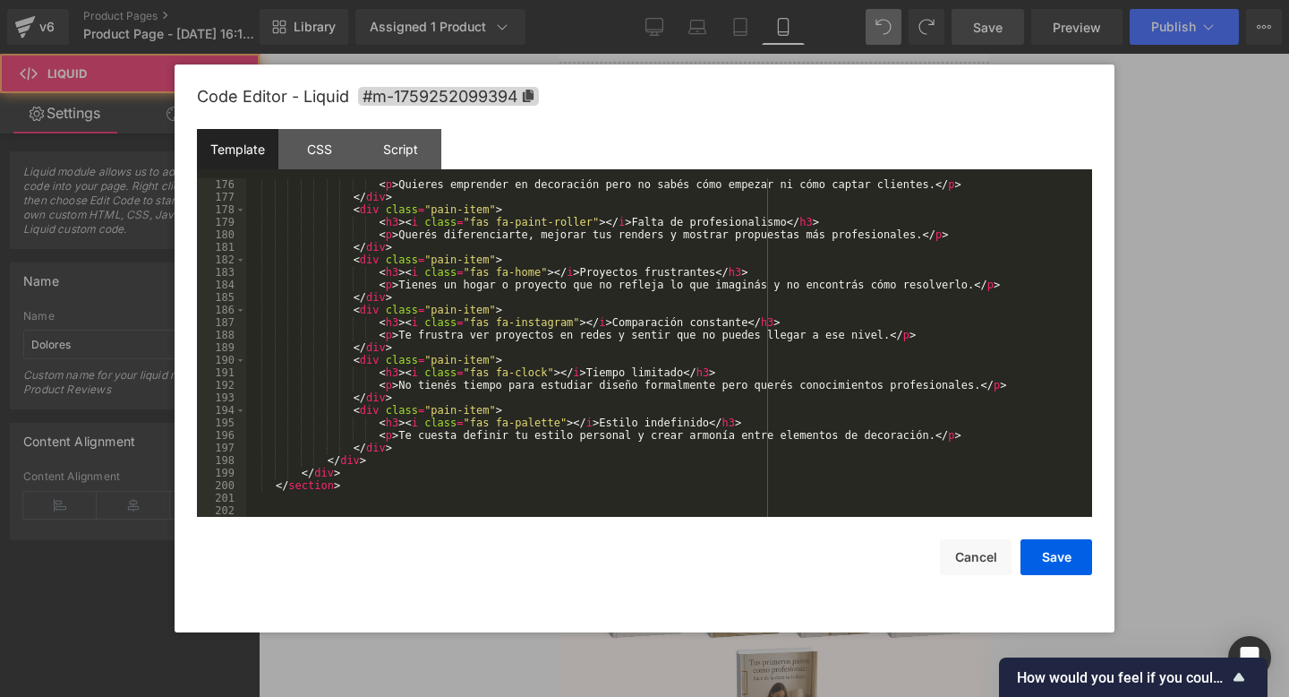
scroll to position [2206, 0]
drag, startPoint x: 261, startPoint y: 182, endPoint x: 356, endPoint y: 496, distance: 328.6
click at [356, 496] on div "< p > Quieres emprender en decoración pero no sabés cómo empezar ni cómo captar…" at bounding box center [665, 360] width 839 height 364
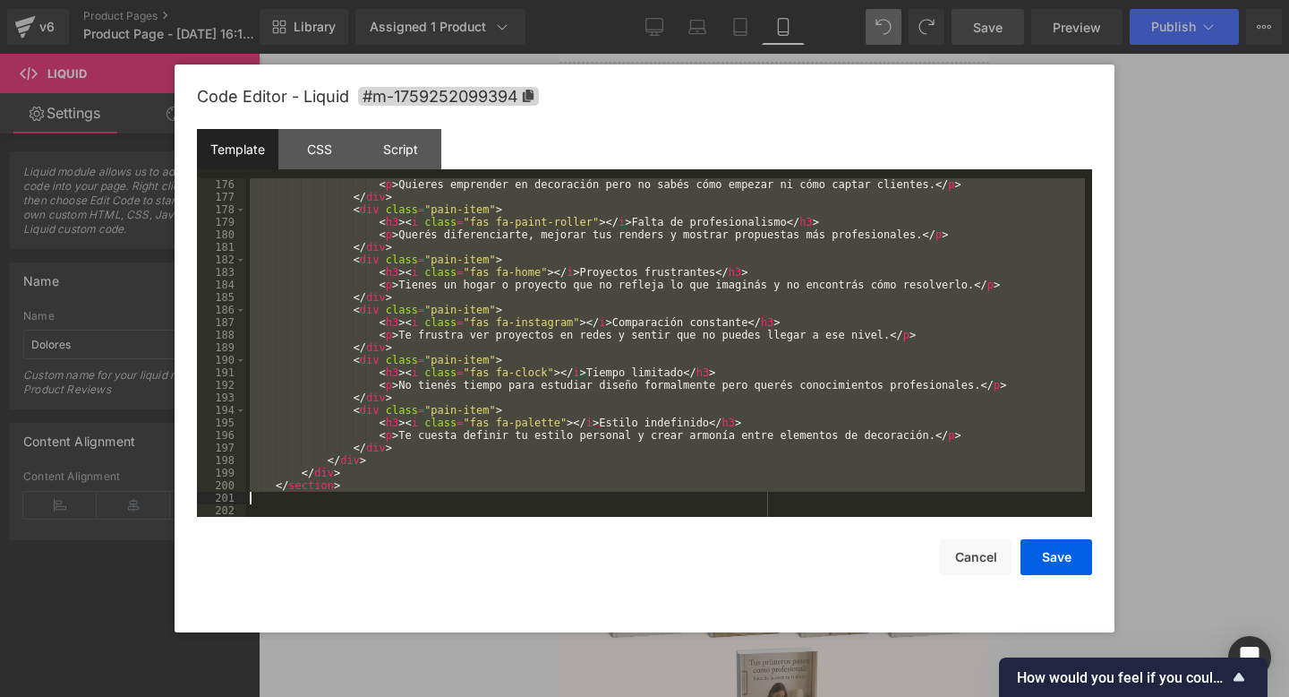
drag, startPoint x: 886, startPoint y: 552, endPoint x: 858, endPoint y: 552, distance: 28.7
click at [986, 561] on button "Cancel" at bounding box center [976, 557] width 72 height 36
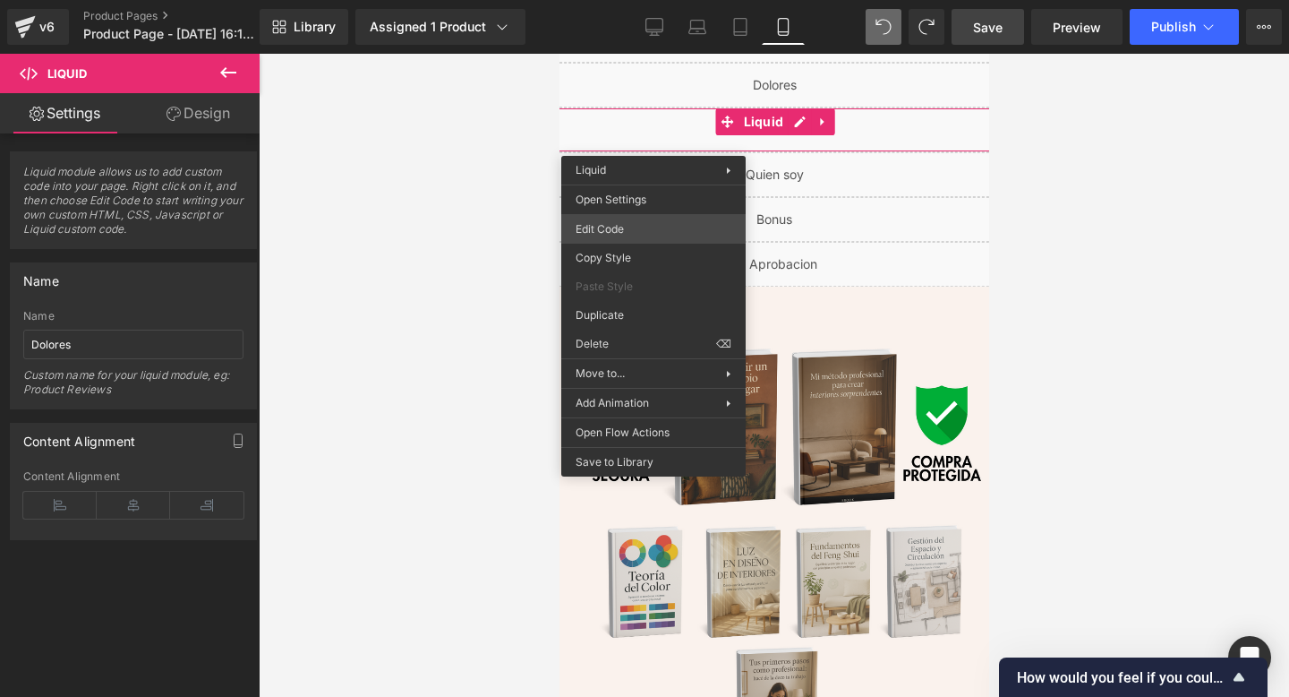
click at [631, 0] on div "Liquid You are previewing how the will restyle your page. You can not edit Elem…" at bounding box center [644, 0] width 1289 height 0
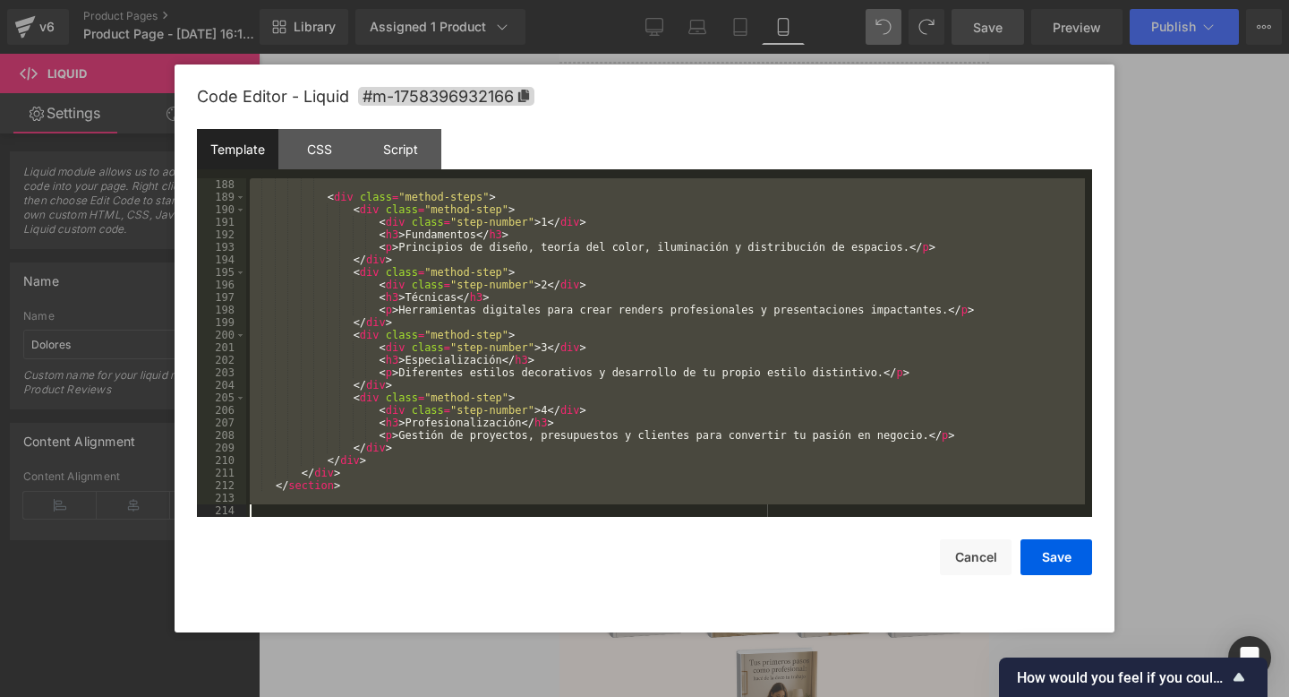
drag, startPoint x: 360, startPoint y: 196, endPoint x: 548, endPoint y: 696, distance: 533.9
click at [548, 696] on body "Liquid You are previewing how the will restyle your page. You can not edit Elem…" at bounding box center [644, 348] width 1289 height 697
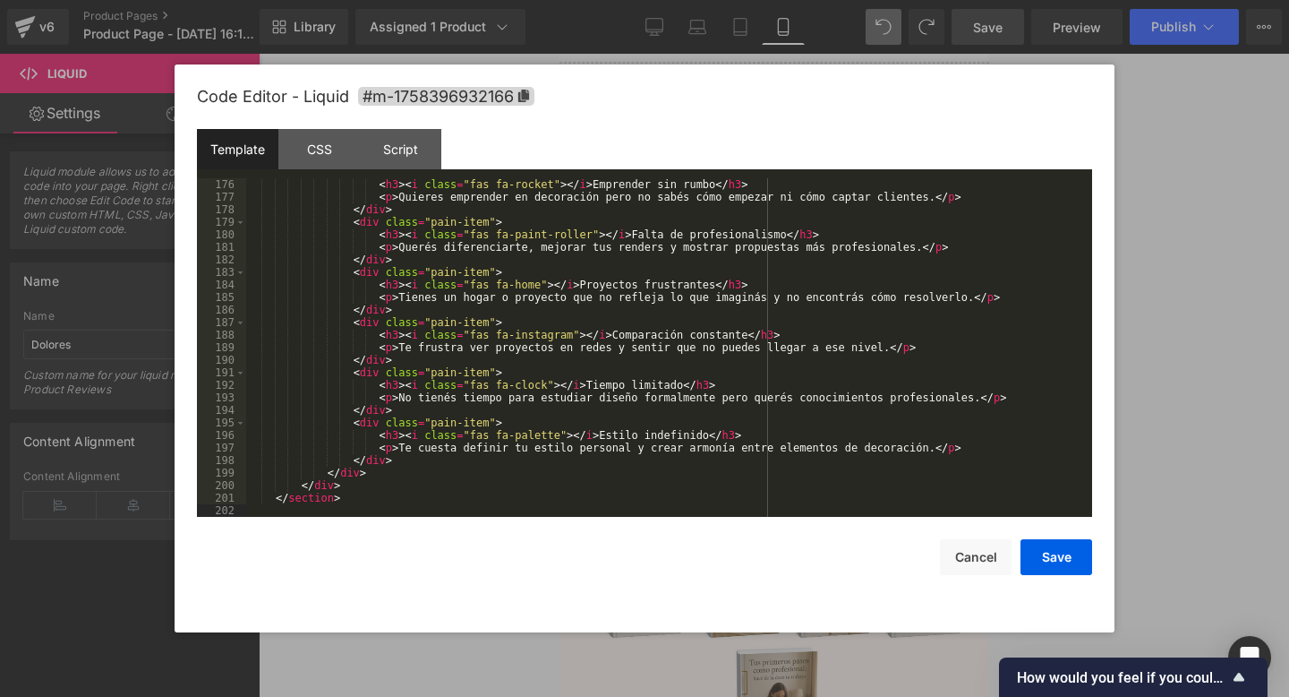
scroll to position [2369, 0]
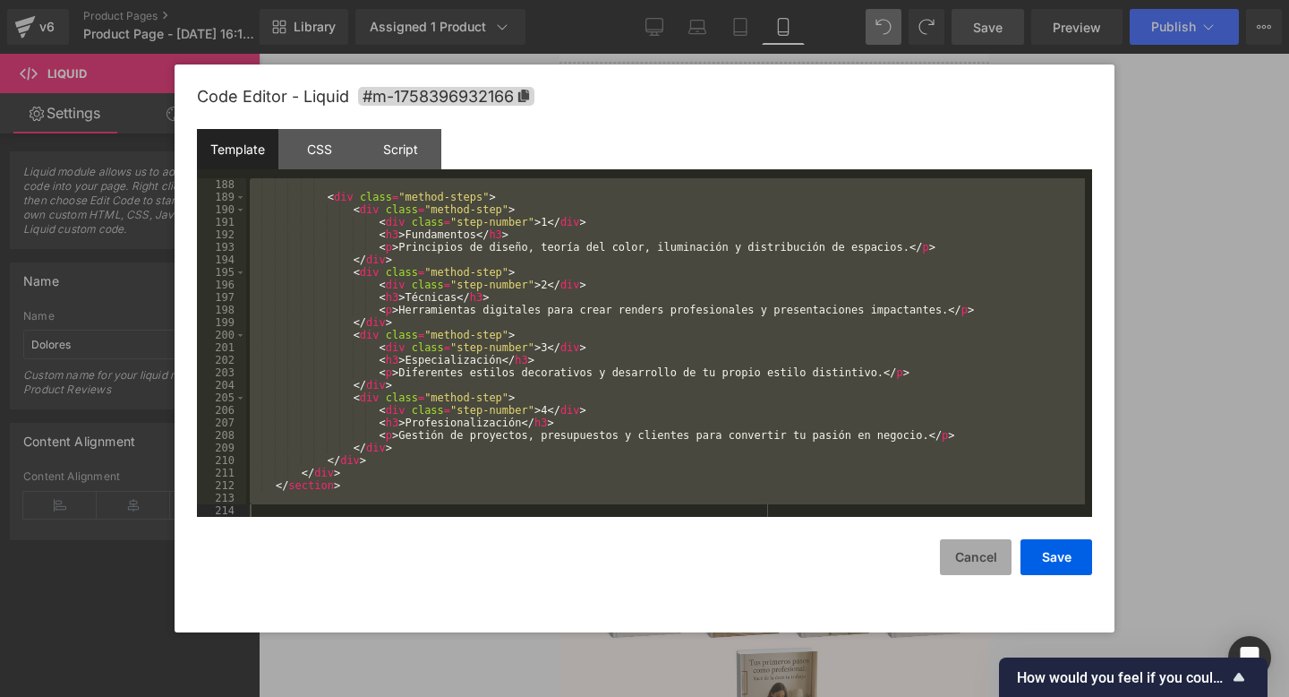
click at [989, 565] on button "Cancel" at bounding box center [976, 557] width 72 height 36
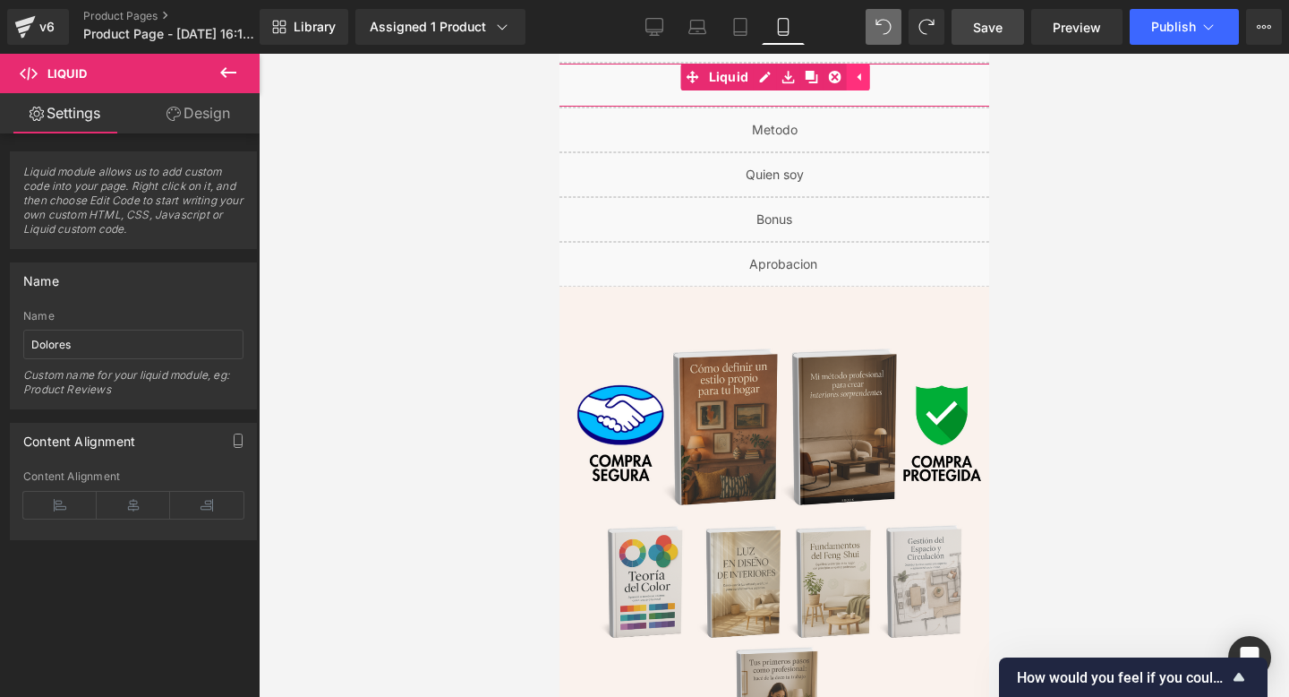
click at [856, 77] on icon at bounding box center [858, 77] width 4 height 8
click at [819, 76] on icon at bounding box center [821, 77] width 4 height 8
click at [835, 76] on icon at bounding box center [833, 77] width 13 height 13
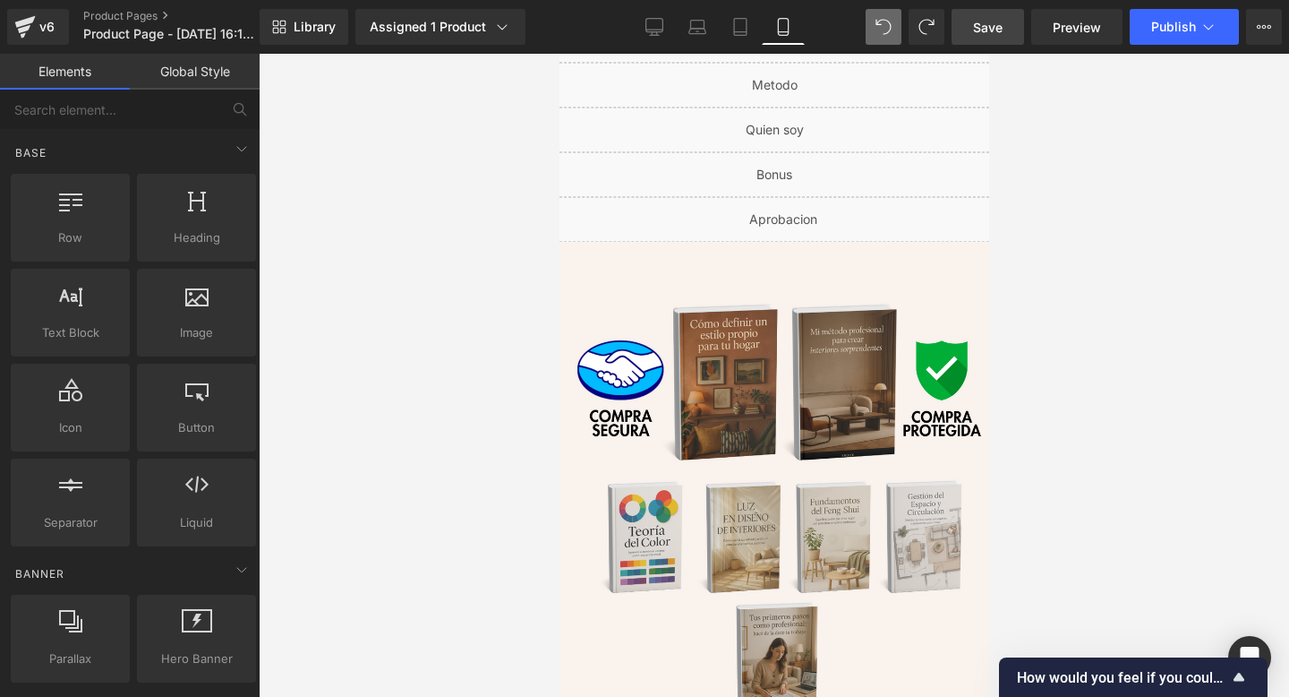
click at [798, 83] on div "Liquid" at bounding box center [774, 85] width 484 height 45
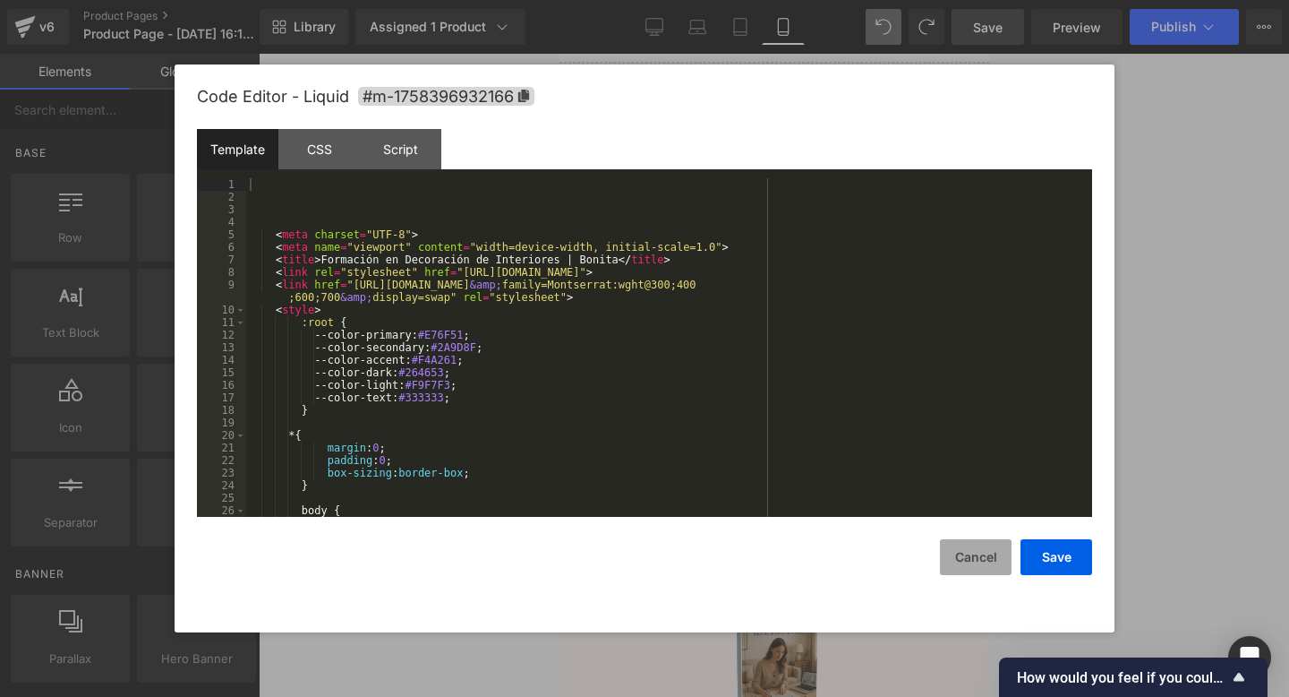
drag, startPoint x: 972, startPoint y: 557, endPoint x: 210, endPoint y: 22, distance: 930.1
click at [972, 557] on button "Cancel" at bounding box center [976, 557] width 72 height 36
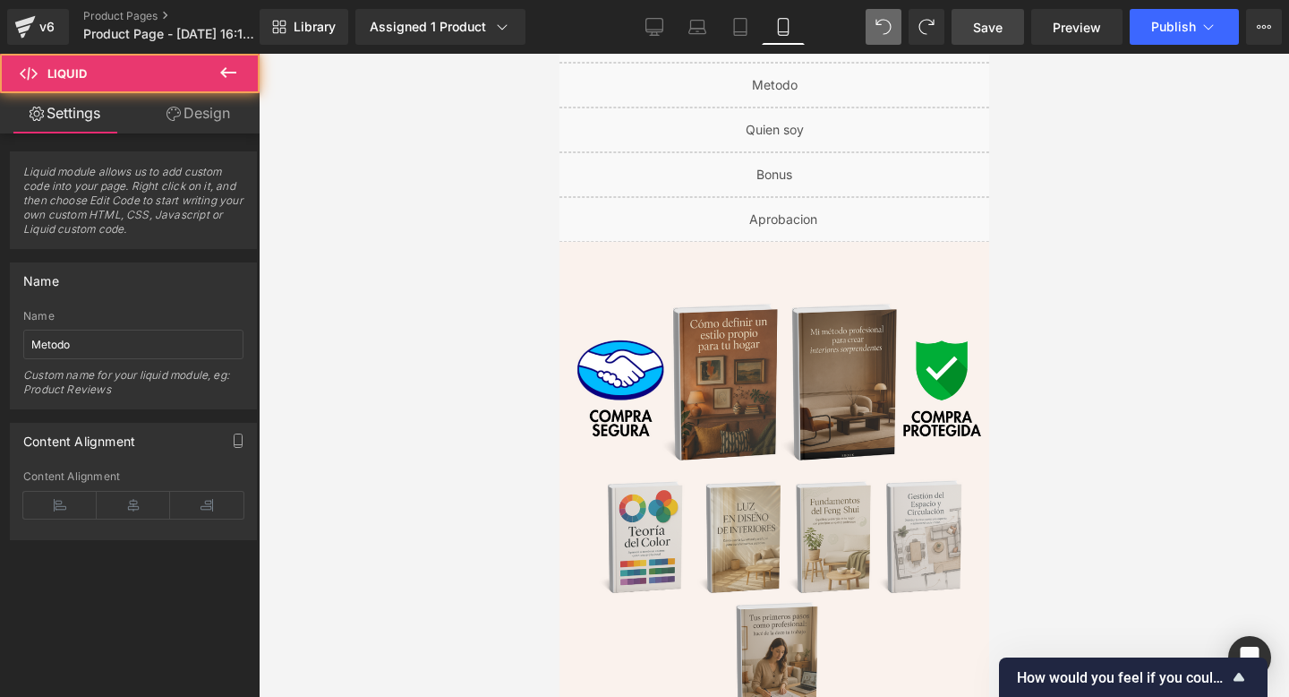
click at [787, 79] on div "Liquid" at bounding box center [774, 85] width 484 height 45
click at [813, 77] on link at bounding box center [821, 77] width 23 height 27
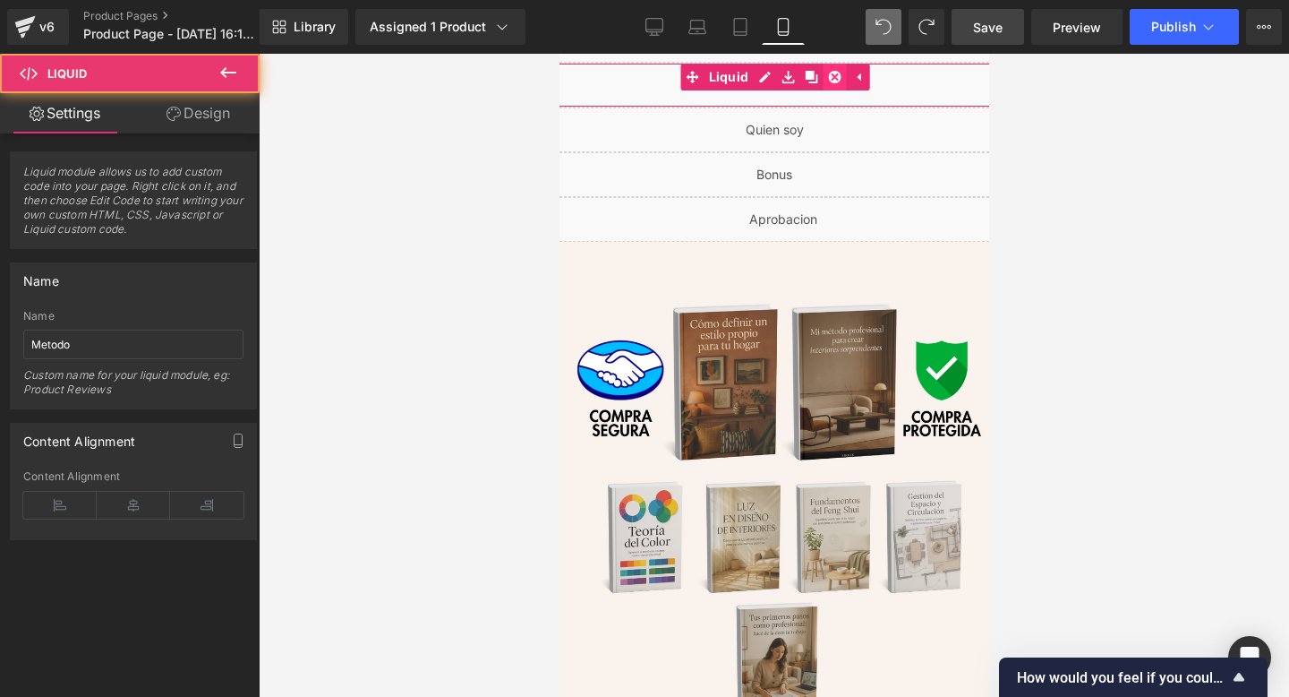
drag, startPoint x: 828, startPoint y: 78, endPoint x: 1186, endPoint y: 55, distance: 358.0
click at [828, 78] on icon at bounding box center [833, 77] width 13 height 13
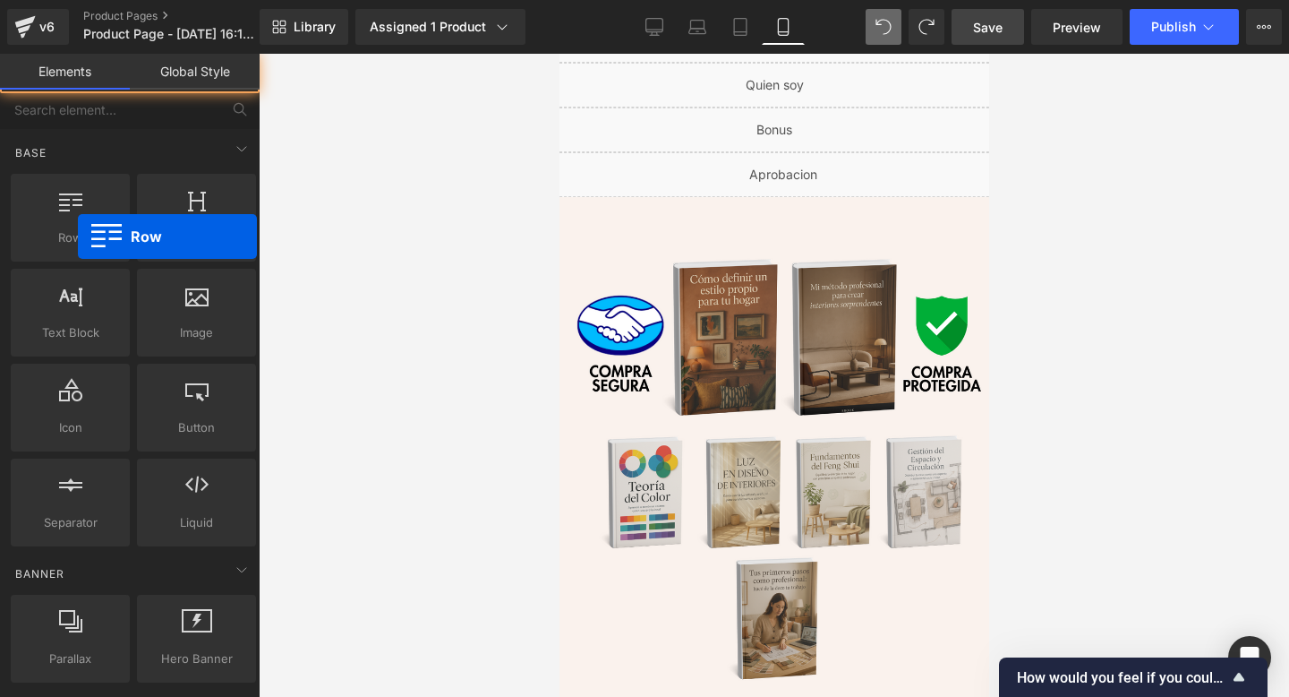
drag, startPoint x: 637, startPoint y: 290, endPoint x: 619, endPoint y: 73, distance: 218.3
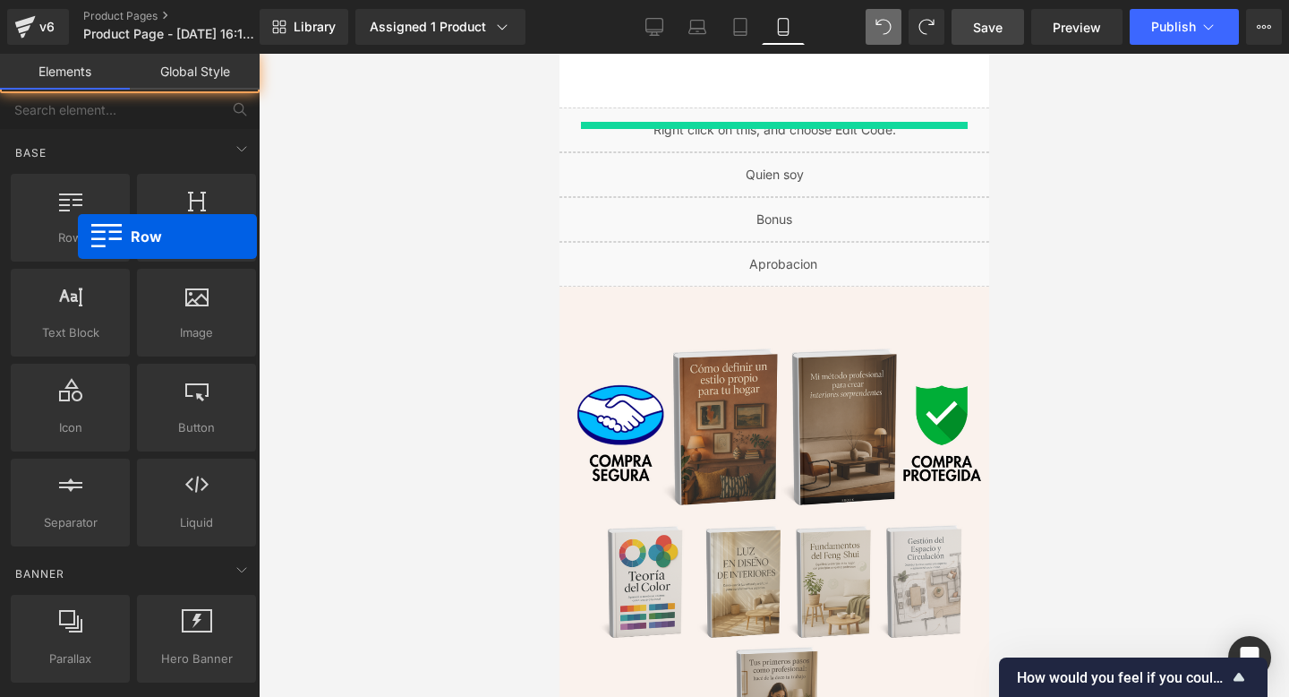
click at [580, 124] on div at bounding box center [773, 125] width 387 height 7
click at [783, 152] on div "Liquid" at bounding box center [774, 174] width 484 height 45
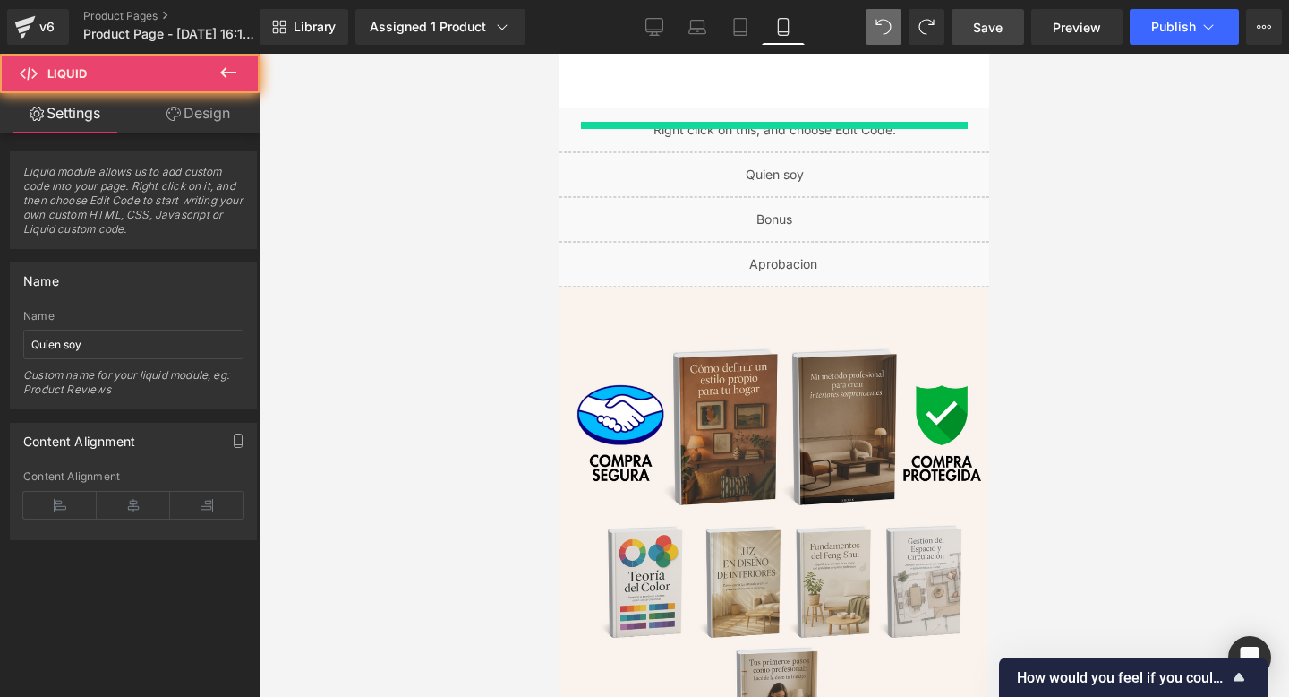
drag, startPoint x: 596, startPoint y: 110, endPoint x: 573, endPoint y: 130, distance: 30.5
click at [596, 110] on div "Liquid" at bounding box center [774, 129] width 484 height 45
click at [573, 130] on div "Liquid" at bounding box center [774, 129] width 484 height 45
click at [818, 119] on div "Liquid" at bounding box center [774, 129] width 484 height 45
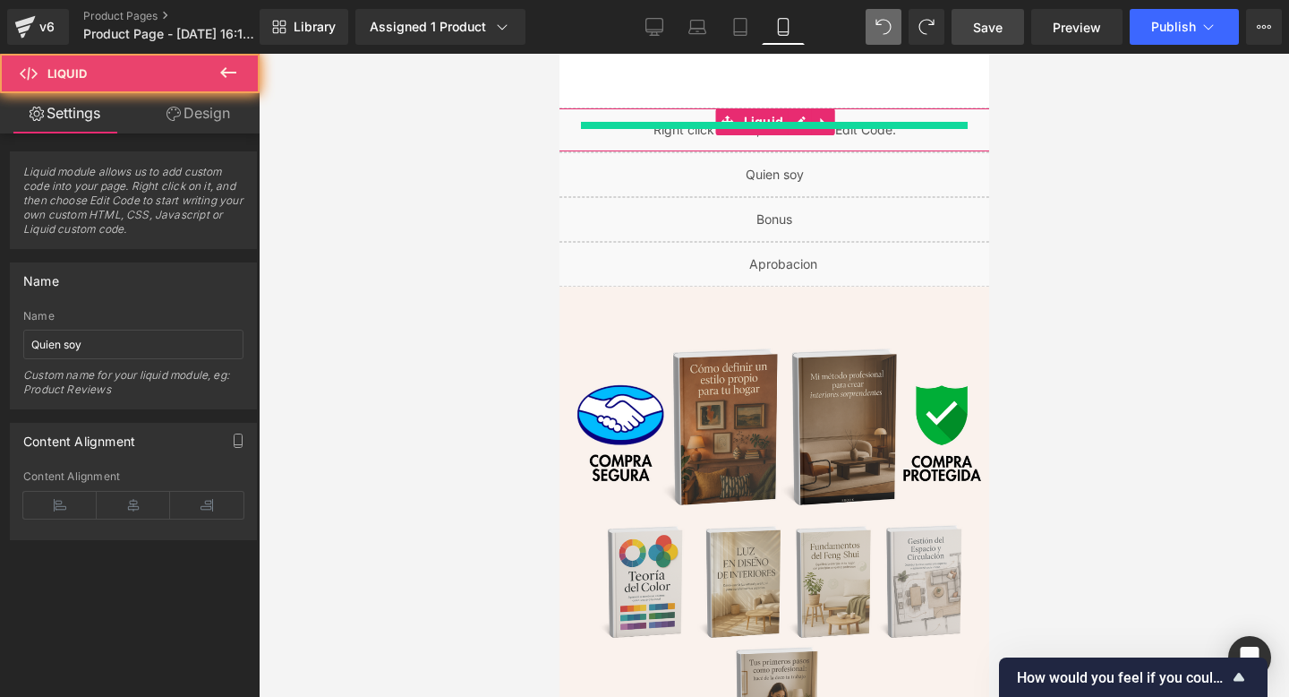
click at [819, 119] on icon at bounding box center [821, 122] width 4 height 8
